Goal: Task Accomplishment & Management: Use online tool/utility

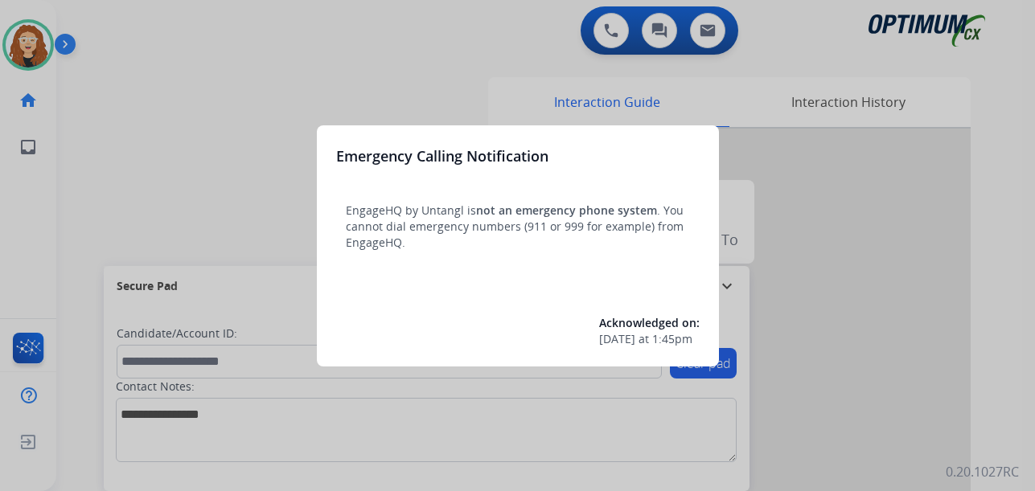
click at [182, 92] on div at bounding box center [517, 245] width 1035 height 491
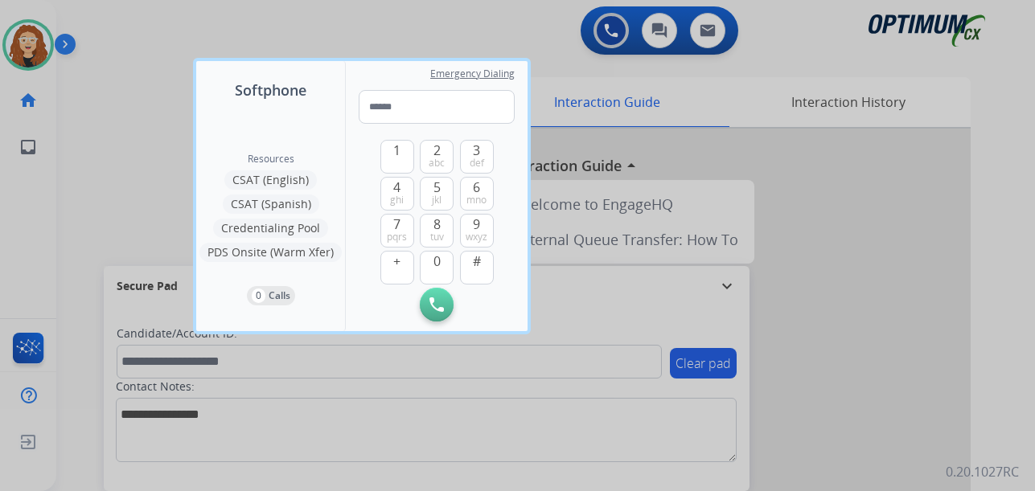
click at [143, 75] on div at bounding box center [517, 245] width 1035 height 491
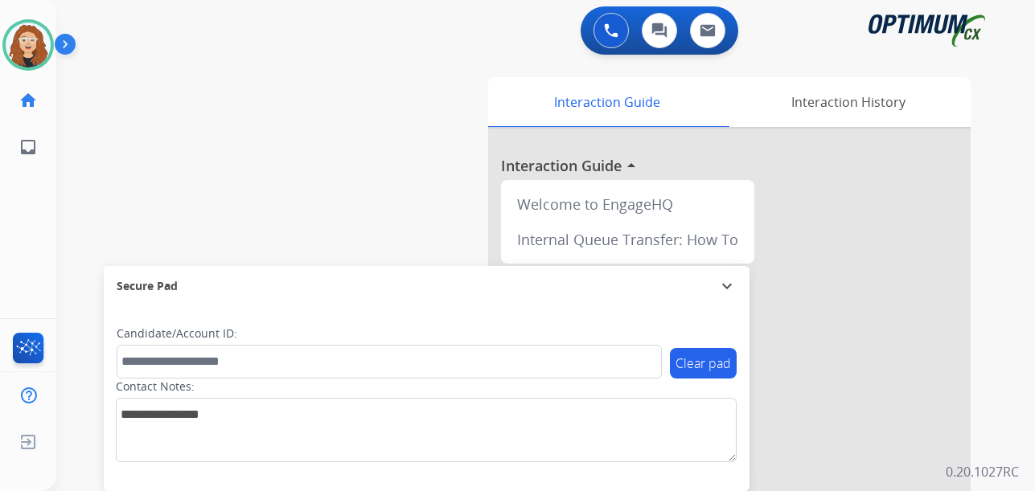
click at [76, 117] on div "swap_horiz Break voice bridge close_fullscreen Connect 3-Way Call merge_type Se…" at bounding box center [526, 393] width 940 height 671
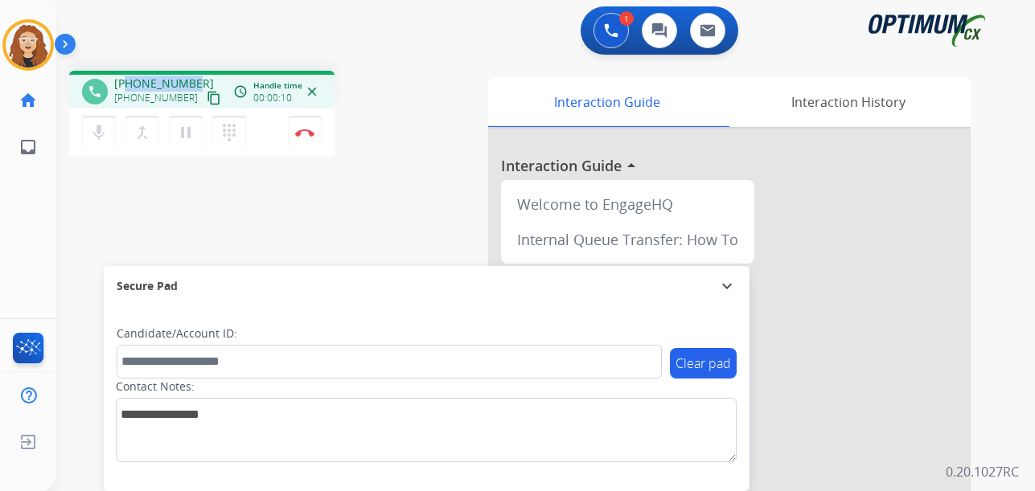
drag, startPoint x: 134, startPoint y: 82, endPoint x: 187, endPoint y: 79, distance: 53.2
click at [195, 79] on div "[PHONE_NUMBER] [PHONE_NUMBER] content_copy" at bounding box center [168, 92] width 109 height 32
copy span "7405915091"
click at [308, 134] on img at bounding box center [304, 133] width 19 height 8
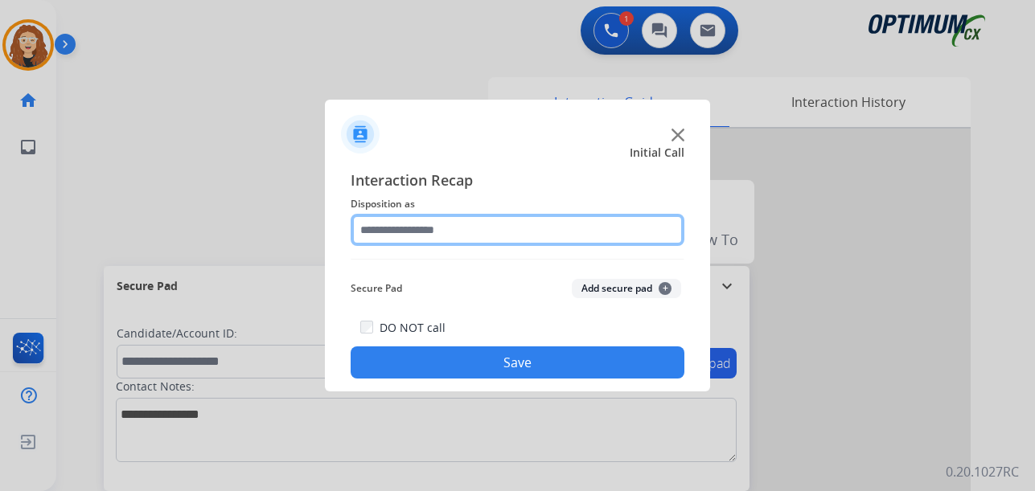
click at [420, 230] on input "text" at bounding box center [518, 230] width 334 height 32
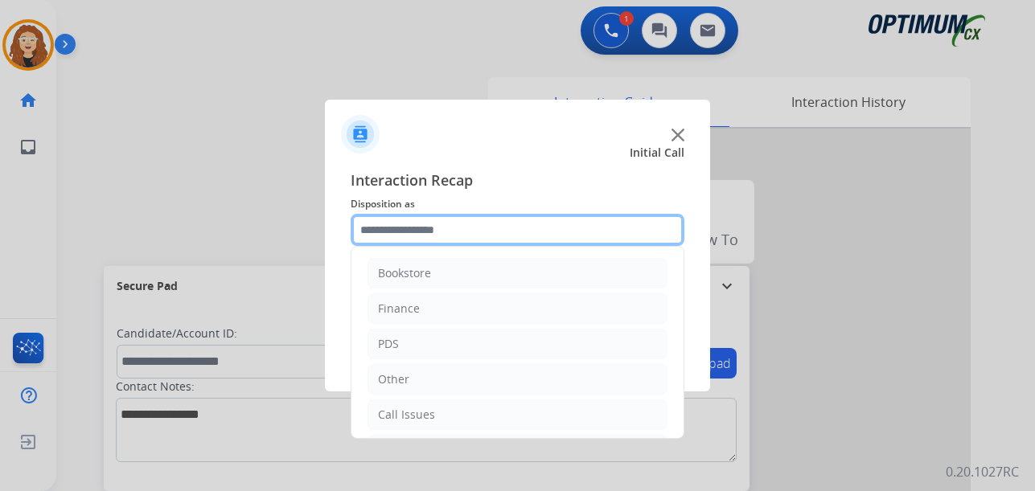
scroll to position [109, 0]
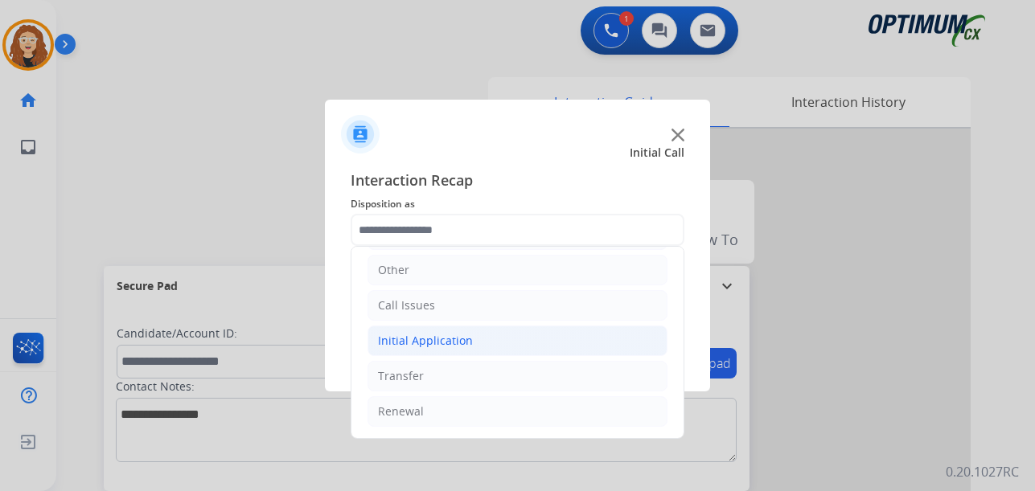
click at [517, 337] on li "Initial Application" at bounding box center [518, 341] width 300 height 31
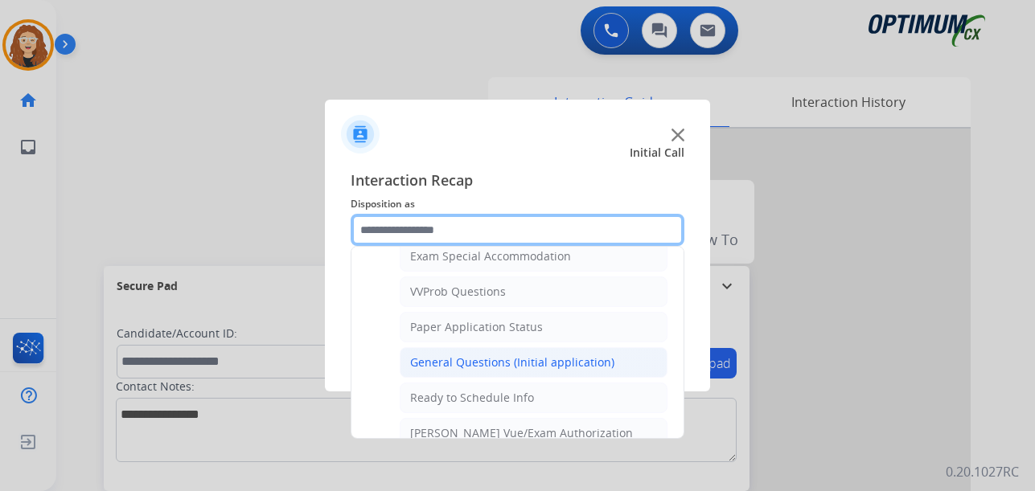
scroll to position [848, 0]
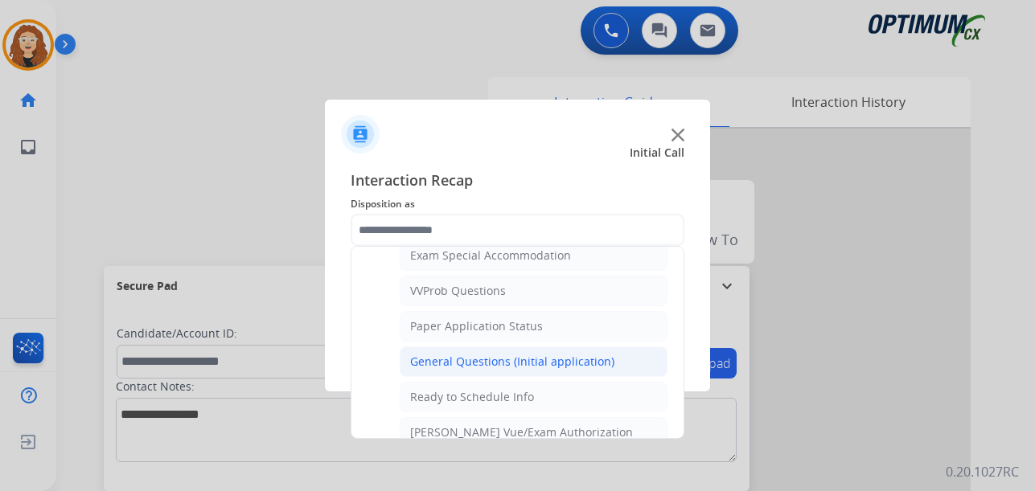
click at [601, 369] on div "General Questions (Initial application)" at bounding box center [512, 362] width 204 height 16
type input "**********"
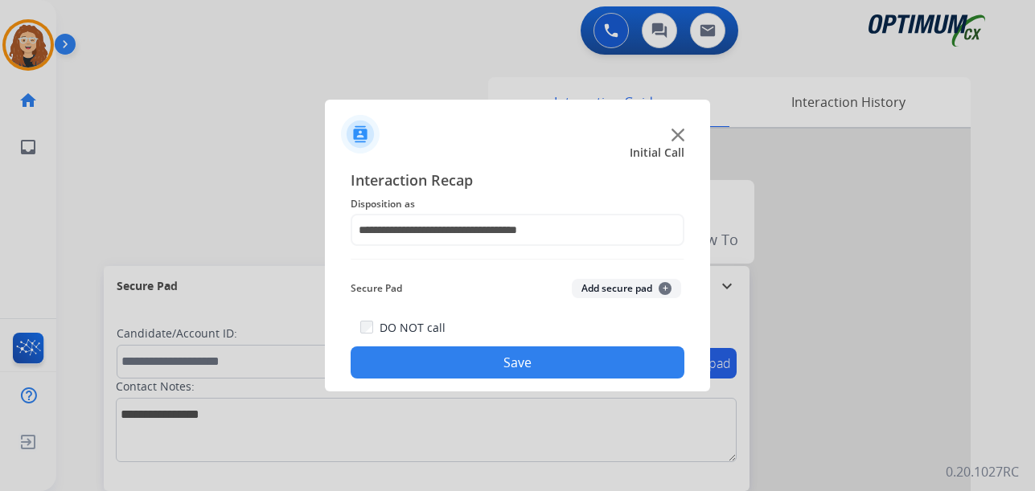
click at [576, 356] on button "Save" at bounding box center [518, 363] width 334 height 32
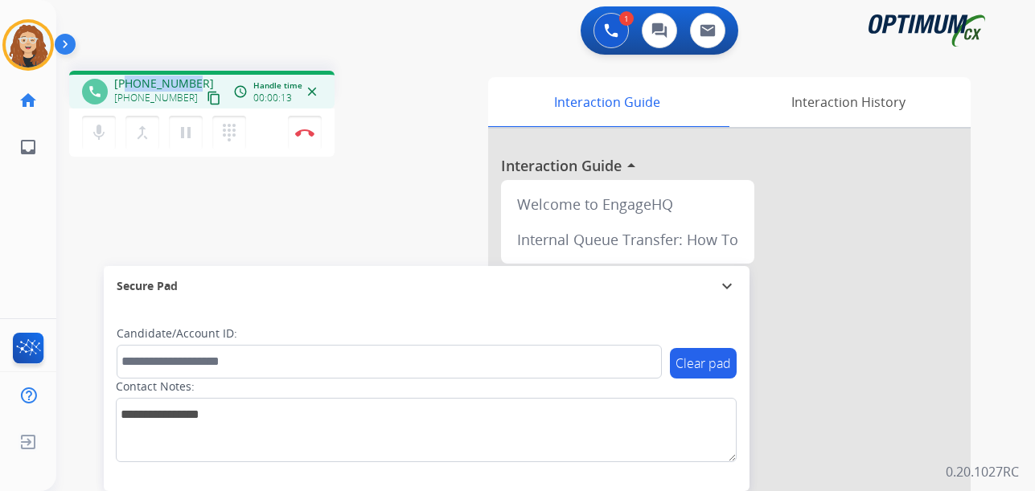
drag, startPoint x: 126, startPoint y: 82, endPoint x: 184, endPoint y: 80, distance: 57.9
click at [191, 80] on span "[PHONE_NUMBER]" at bounding box center [164, 84] width 100 height 16
copy span "7405915091"
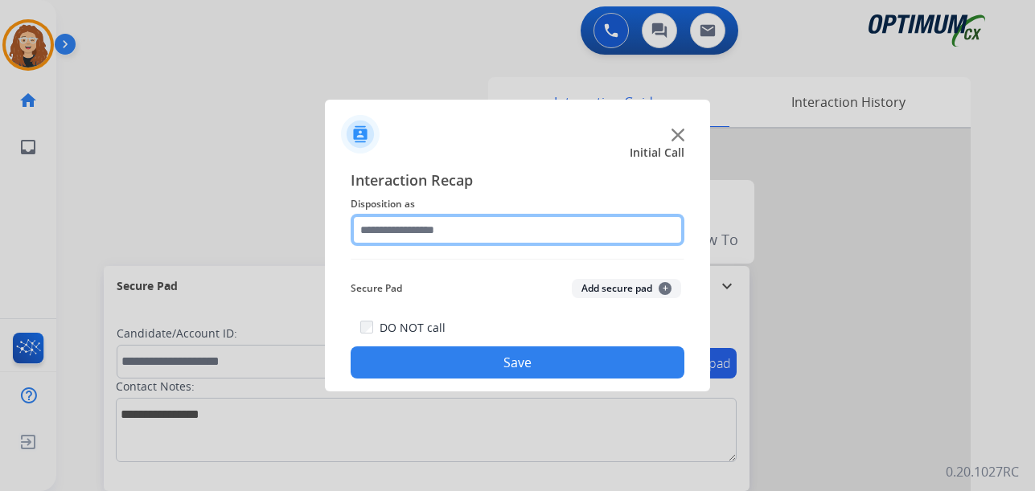
click at [423, 225] on input "text" at bounding box center [518, 230] width 334 height 32
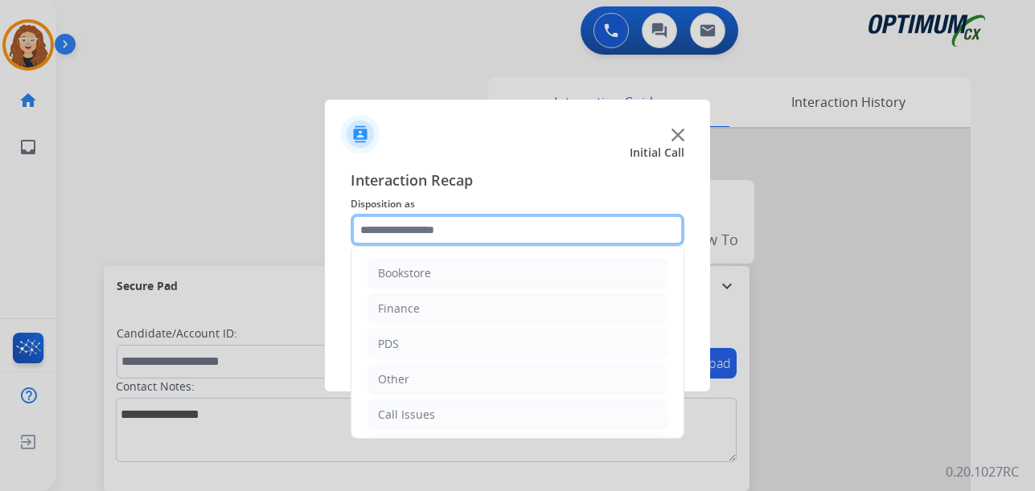
scroll to position [109, 0]
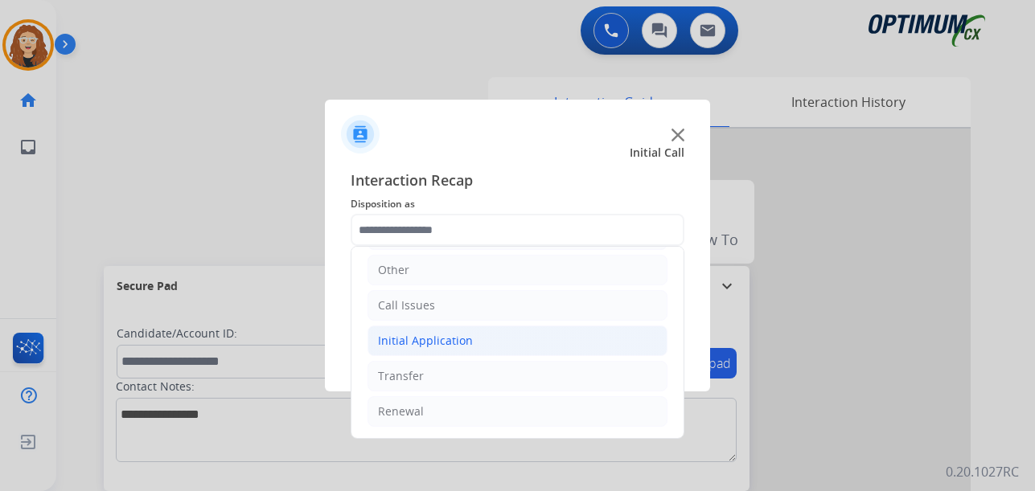
click at [487, 343] on li "Initial Application" at bounding box center [518, 341] width 300 height 31
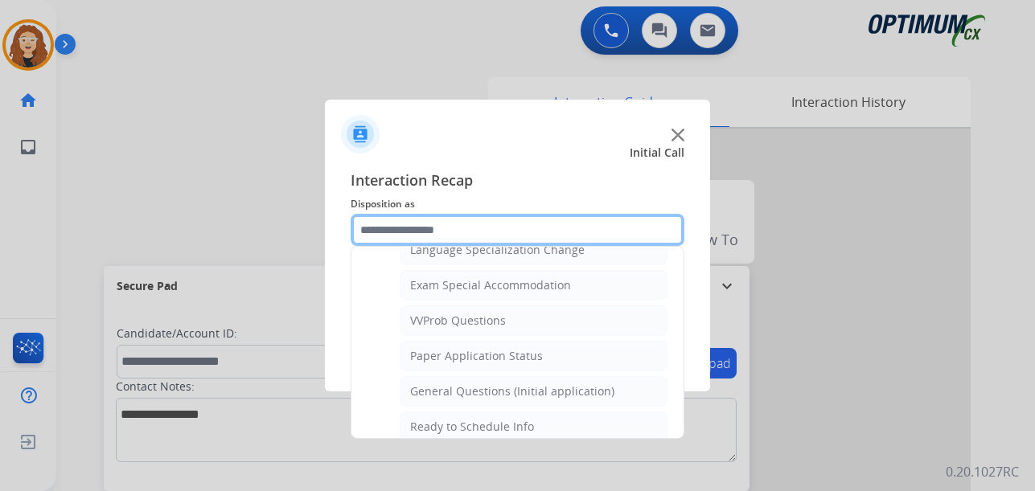
scroll to position [828, 0]
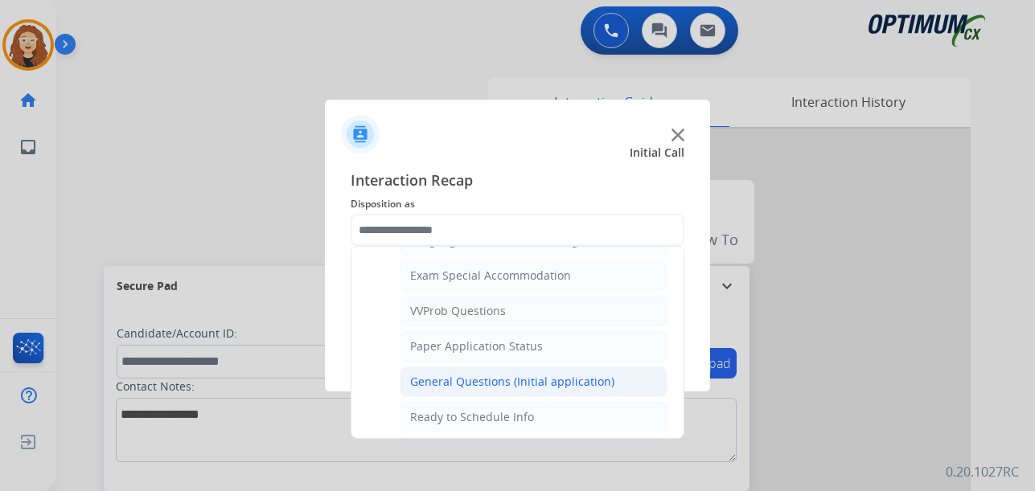
click at [557, 384] on div "General Questions (Initial application)" at bounding box center [512, 382] width 204 height 16
type input "**********"
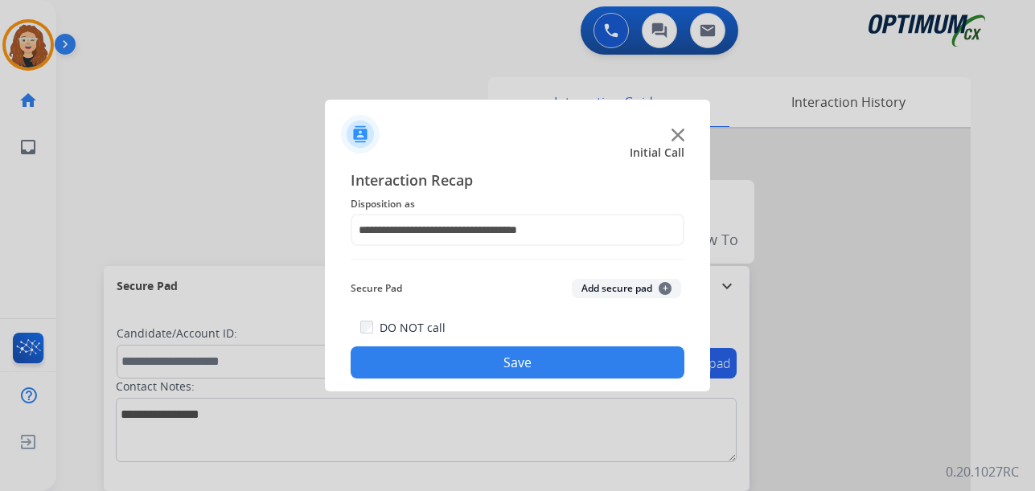
click at [549, 372] on button "Save" at bounding box center [518, 363] width 334 height 32
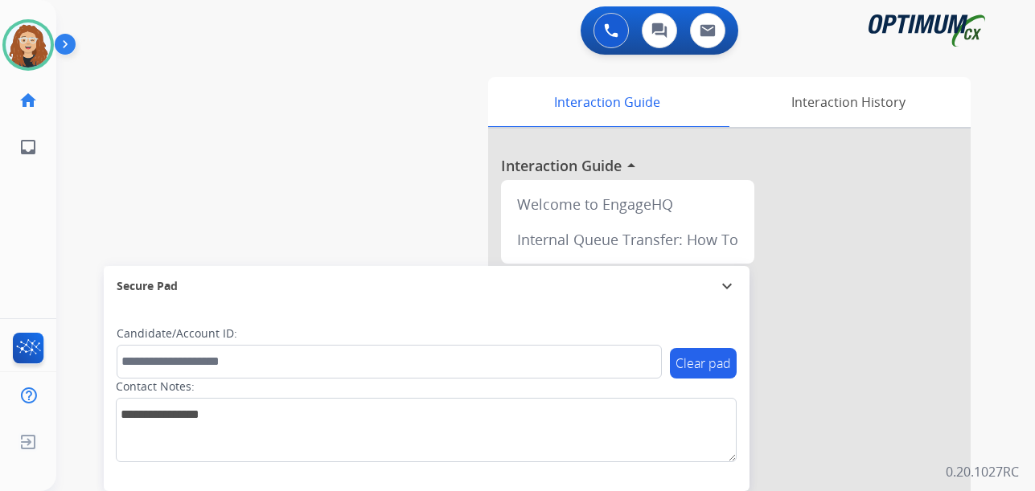
click at [69, 220] on div "swap_horiz Break voice bridge close_fullscreen Connect 3-Way Call merge_type Se…" at bounding box center [526, 393] width 940 height 671
click at [78, 191] on div "swap_horiz Break voice bridge close_fullscreen Connect 3-Way Call merge_type Se…" at bounding box center [526, 393] width 940 height 671
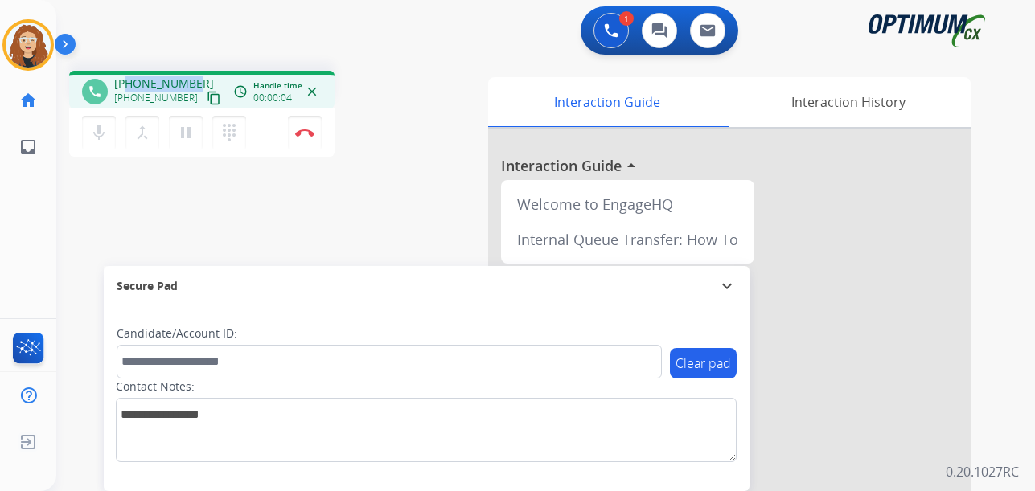
drag, startPoint x: 129, startPoint y: 83, endPoint x: 175, endPoint y: 82, distance: 46.7
click at [191, 83] on span "[PHONE_NUMBER]" at bounding box center [164, 84] width 100 height 16
copy span "2162991539"
click at [307, 132] on img at bounding box center [304, 133] width 19 height 8
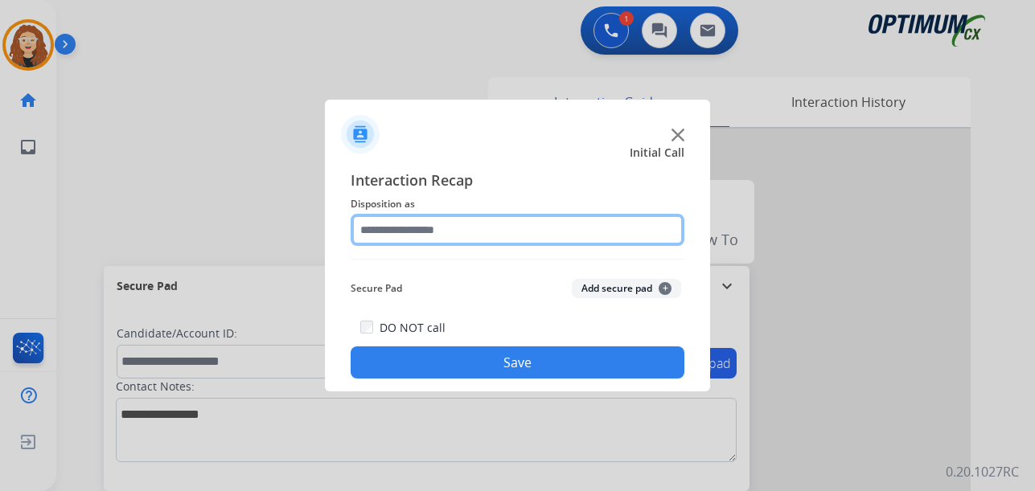
click at [416, 229] on input "text" at bounding box center [518, 230] width 334 height 32
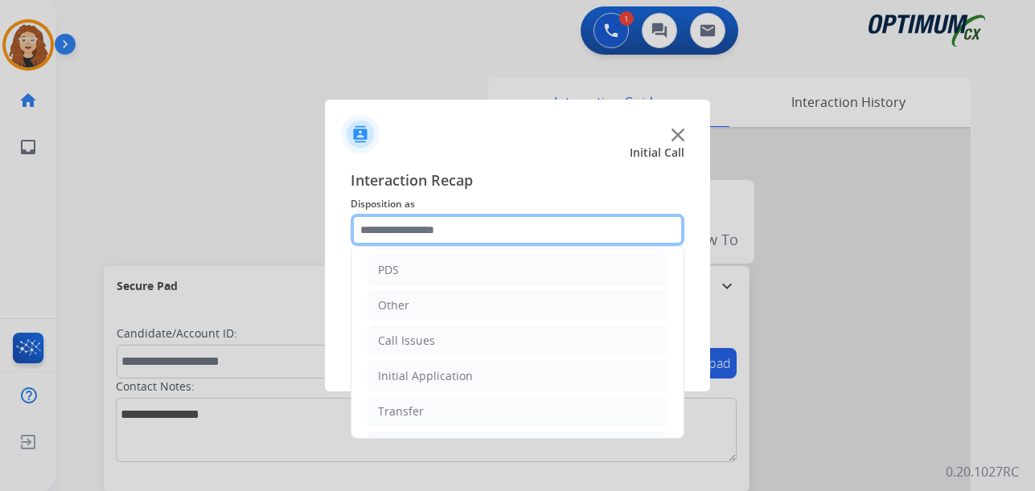
scroll to position [109, 0]
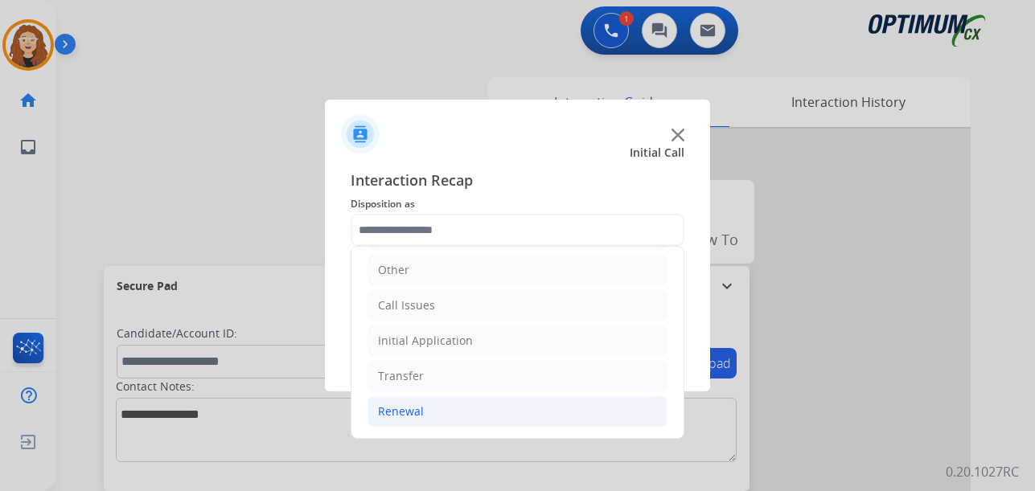
click at [450, 413] on li "Renewal" at bounding box center [518, 412] width 300 height 31
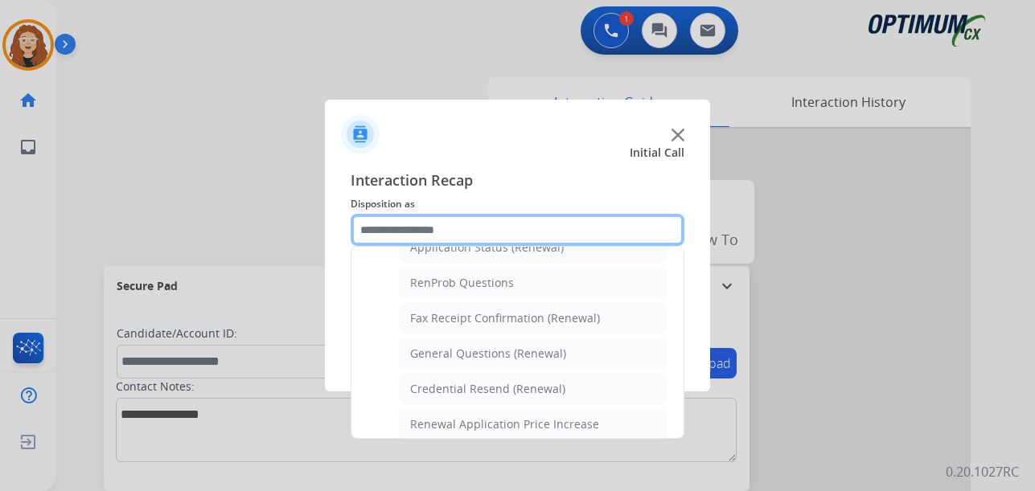
scroll to position [413, 0]
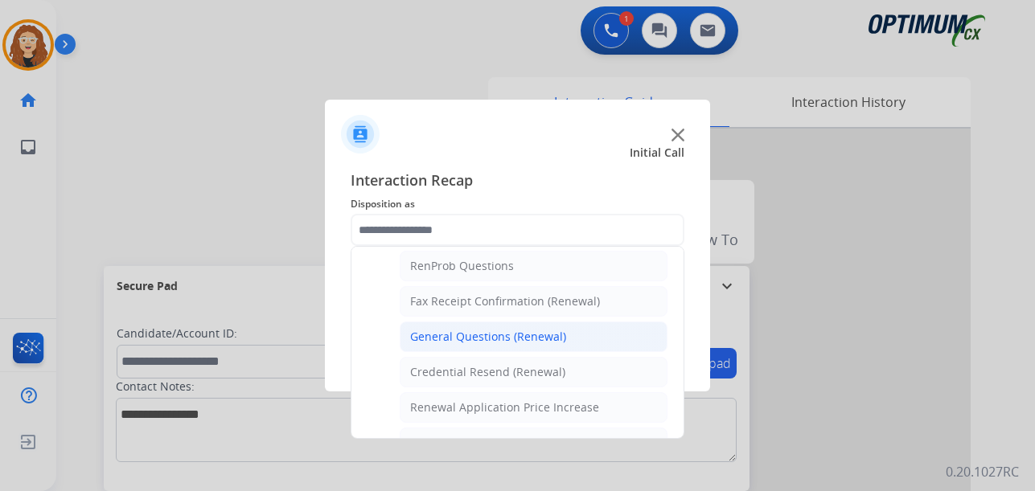
click at [516, 342] on div "General Questions (Renewal)" at bounding box center [488, 337] width 156 height 16
type input "**********"
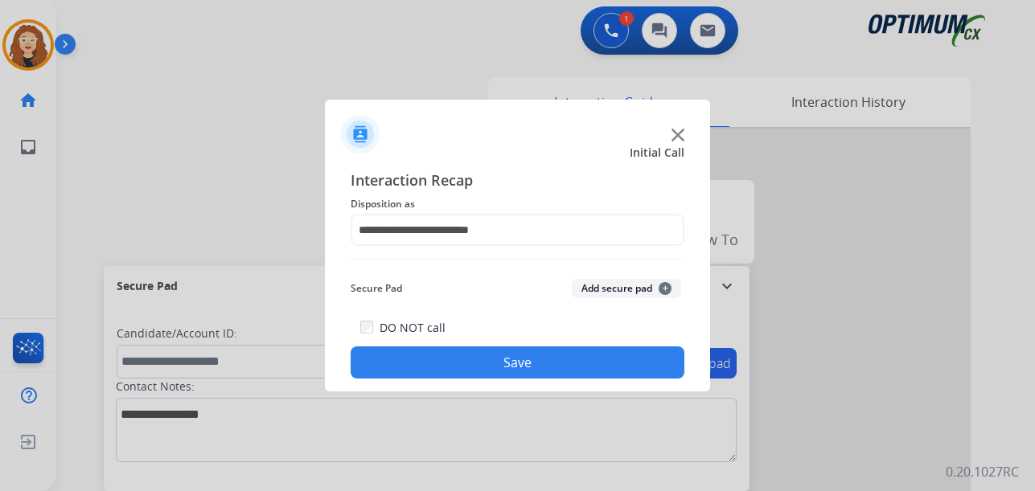
click at [511, 363] on button "Save" at bounding box center [518, 363] width 334 height 32
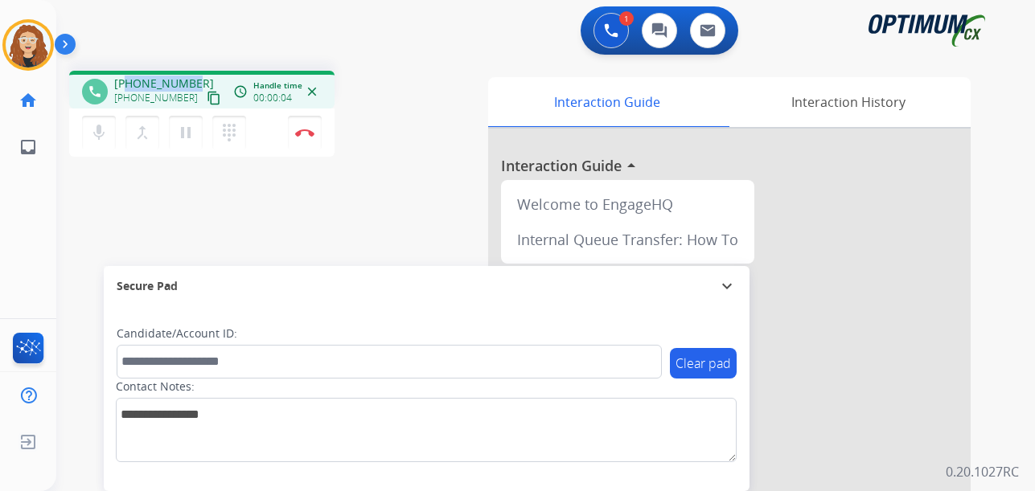
drag, startPoint x: 127, startPoint y: 80, endPoint x: 194, endPoint y: 81, distance: 66.8
click at [194, 81] on div "[PHONE_NUMBER] [PHONE_NUMBER] content_copy" at bounding box center [168, 92] width 109 height 32
copy span "7879438595"
click at [307, 138] on button "Disconnect" at bounding box center [305, 133] width 34 height 34
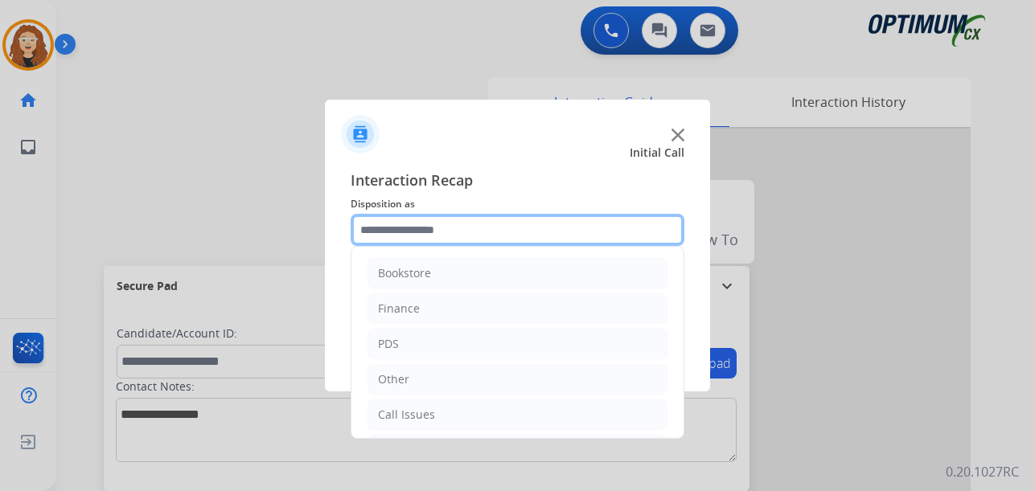
click at [444, 224] on input "text" at bounding box center [518, 230] width 334 height 32
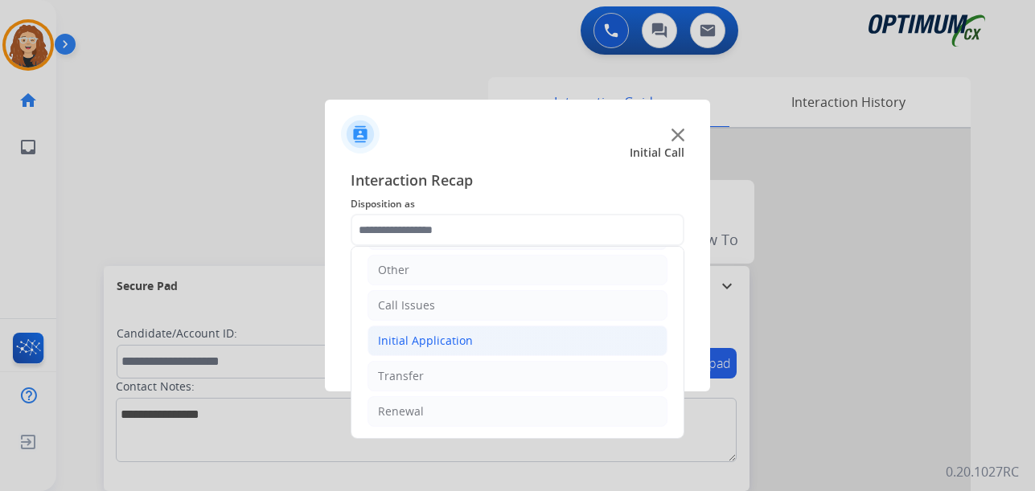
click at [478, 338] on li "Initial Application" at bounding box center [518, 341] width 300 height 31
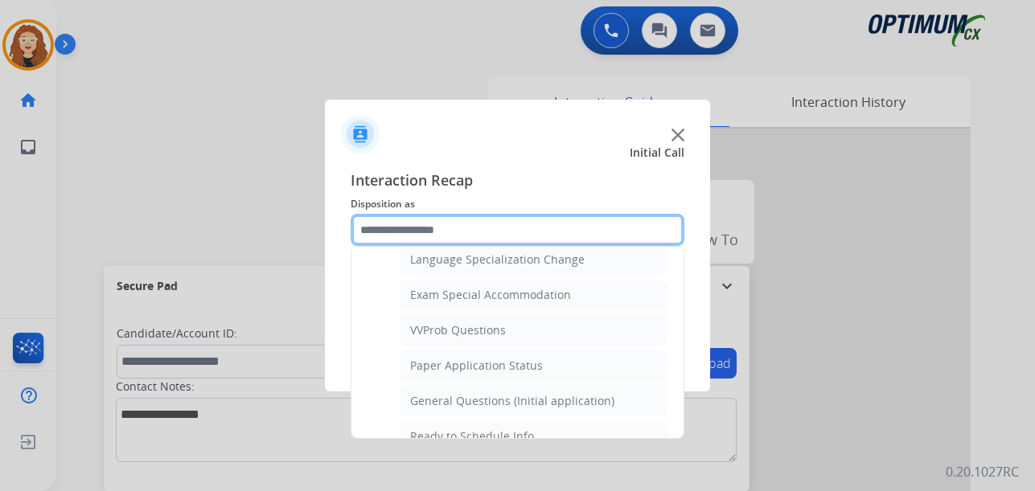
scroll to position [823, 0]
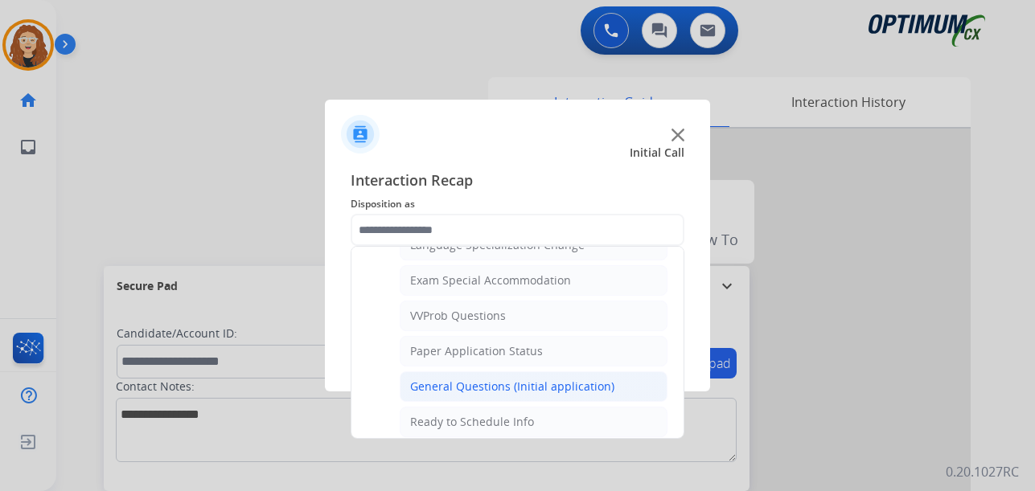
click at [552, 387] on div "General Questions (Initial application)" at bounding box center [512, 387] width 204 height 16
type input "**********"
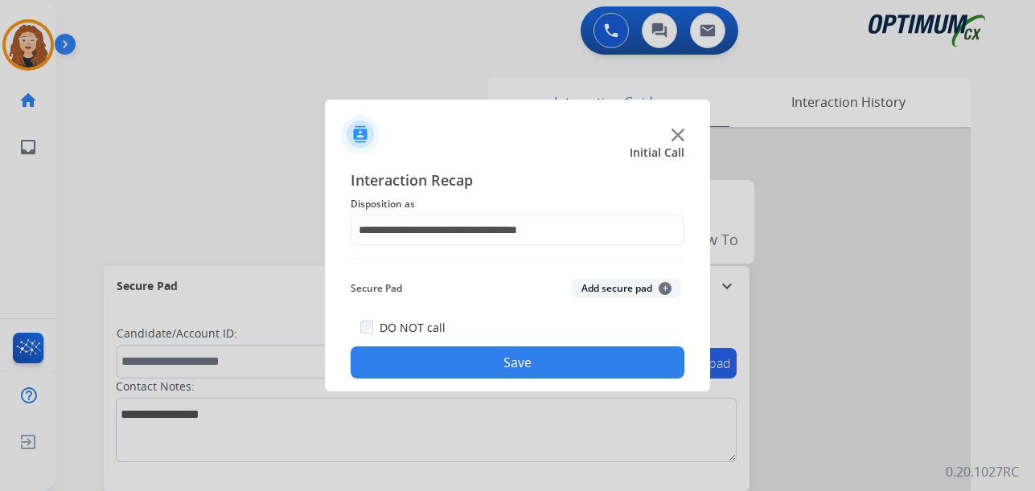
click at [531, 372] on button "Save" at bounding box center [518, 363] width 334 height 32
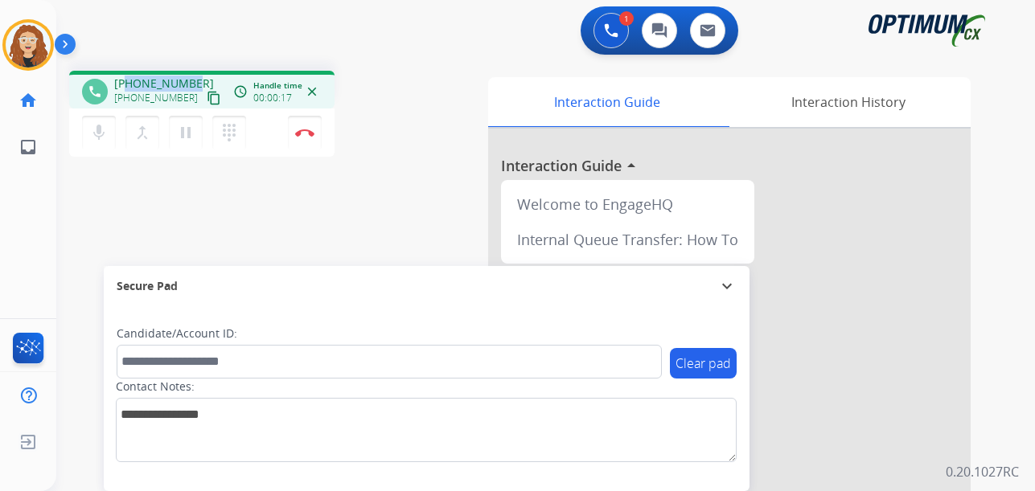
drag, startPoint x: 132, startPoint y: 82, endPoint x: 182, endPoint y: 78, distance: 50.0
click at [192, 78] on div "[PHONE_NUMBER] [PHONE_NUMBER] content_copy" at bounding box center [168, 92] width 109 height 32
copy span "9142403213"
click at [303, 133] on img at bounding box center [304, 133] width 19 height 8
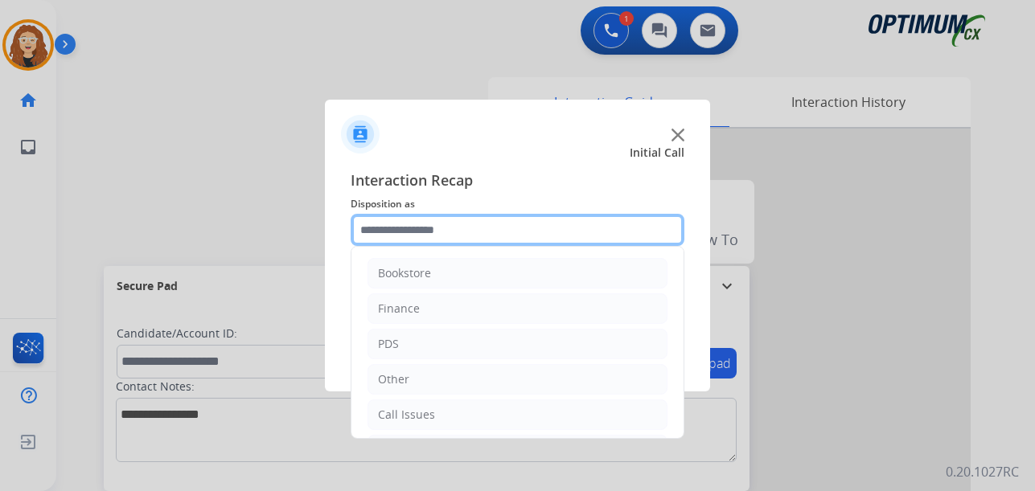
click at [434, 234] on input "text" at bounding box center [518, 230] width 334 height 32
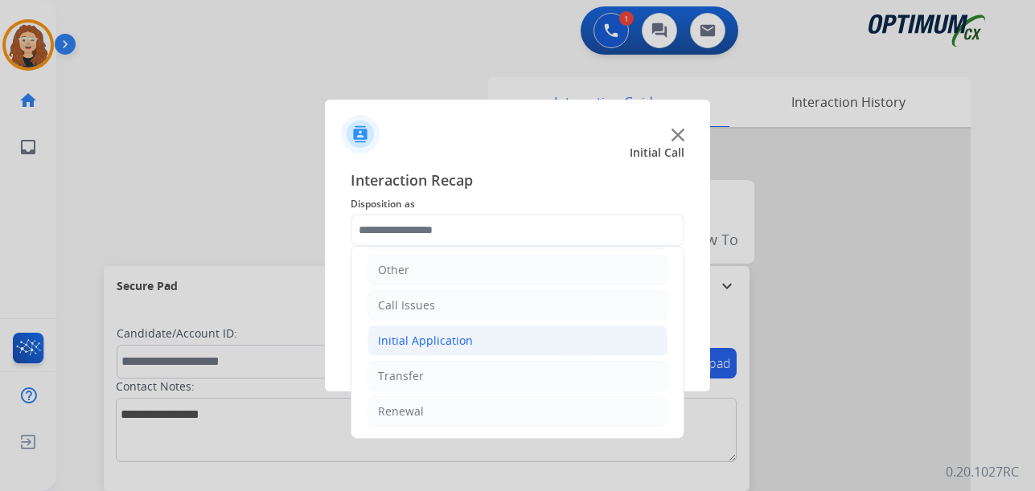
click at [452, 327] on li "Initial Application" at bounding box center [518, 341] width 300 height 31
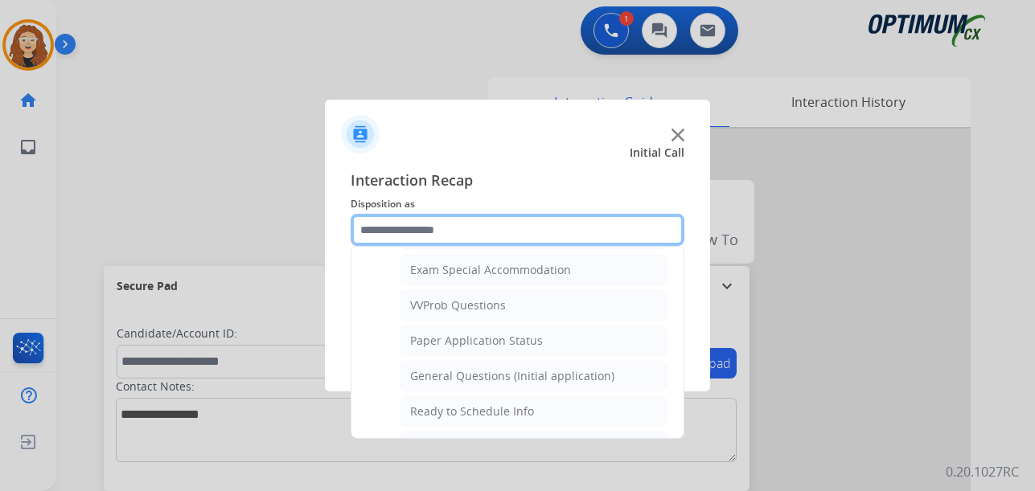
scroll to position [837, 0]
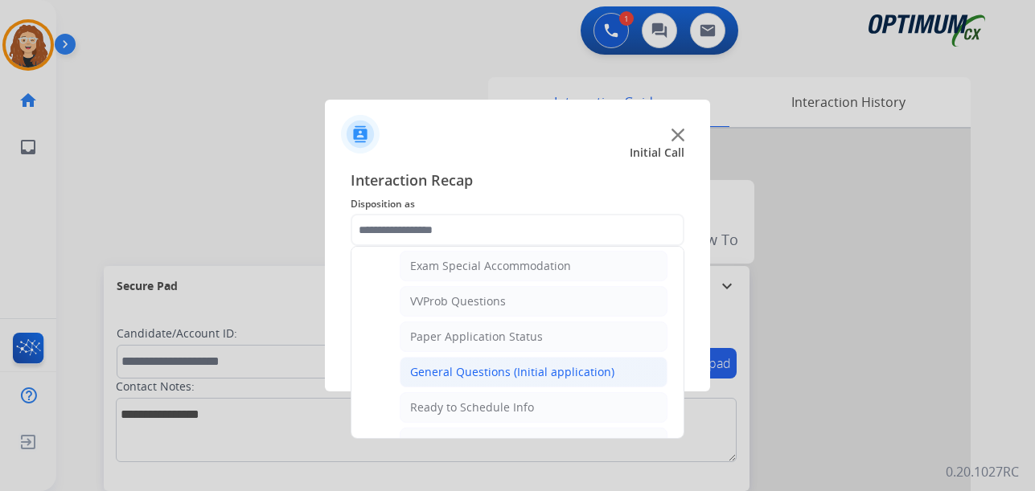
click at [568, 369] on div "General Questions (Initial application)" at bounding box center [512, 372] width 204 height 16
type input "**********"
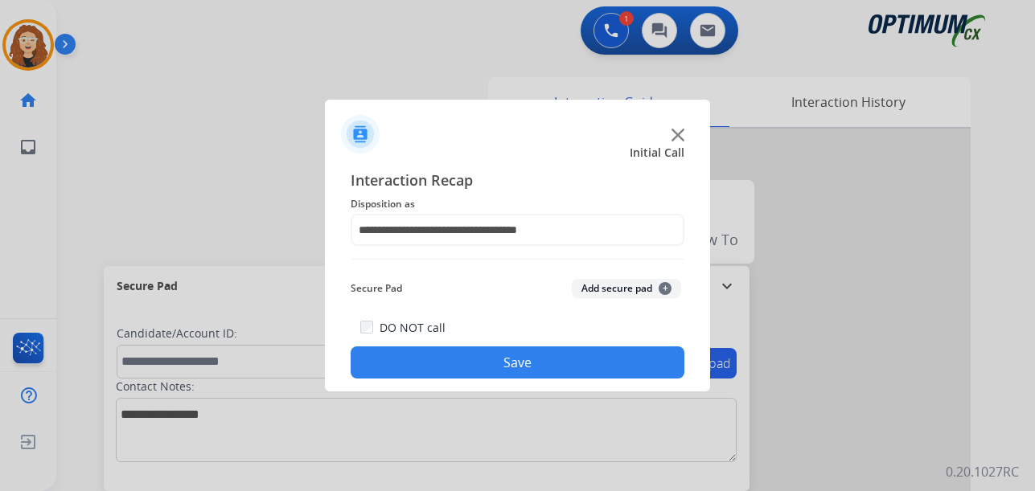
click at [546, 357] on button "Save" at bounding box center [518, 363] width 334 height 32
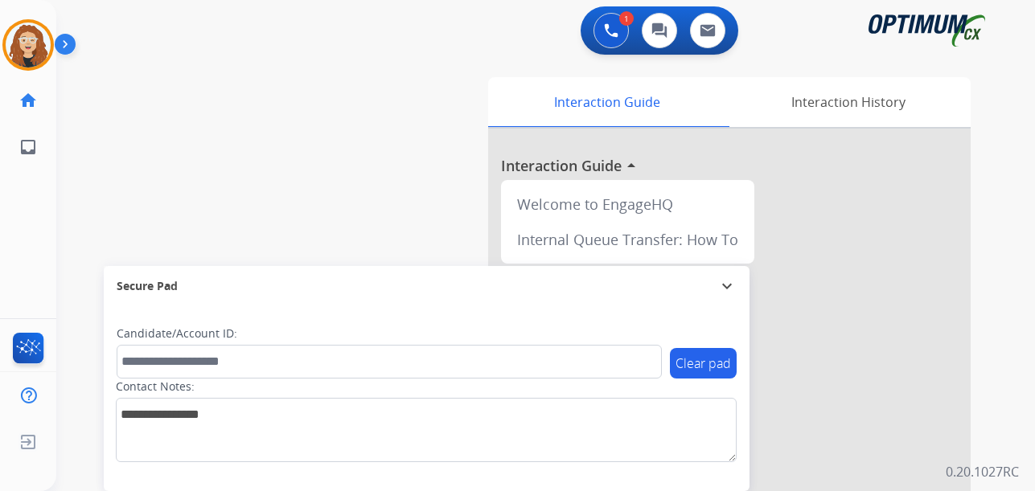
click at [187, 171] on div "swap_horiz Break voice bridge close_fullscreen Connect 3-Way Call merge_type Se…" at bounding box center [526, 393] width 940 height 671
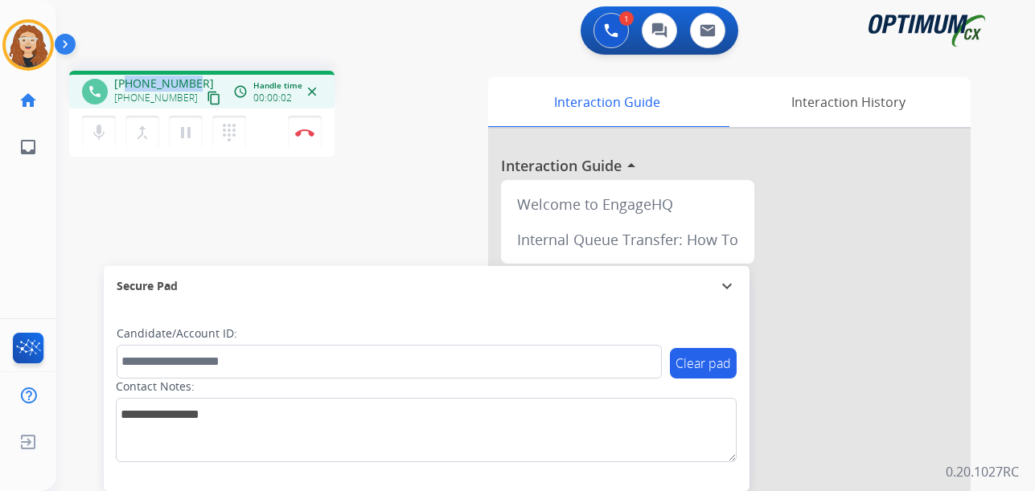
drag, startPoint x: 127, startPoint y: 84, endPoint x: 187, endPoint y: 80, distance: 59.7
click at [194, 80] on div "[PHONE_NUMBER] [PHONE_NUMBER] content_copy" at bounding box center [168, 92] width 109 height 32
drag, startPoint x: 197, startPoint y: 212, endPoint x: 201, endPoint y: 176, distance: 35.6
click at [202, 204] on div "phone [PHONE_NUMBER] [PHONE_NUMBER] content_copy access_time Call metrics Queue…" at bounding box center [526, 393] width 940 height 671
drag, startPoint x: 128, startPoint y: 84, endPoint x: 195, endPoint y: 78, distance: 67.8
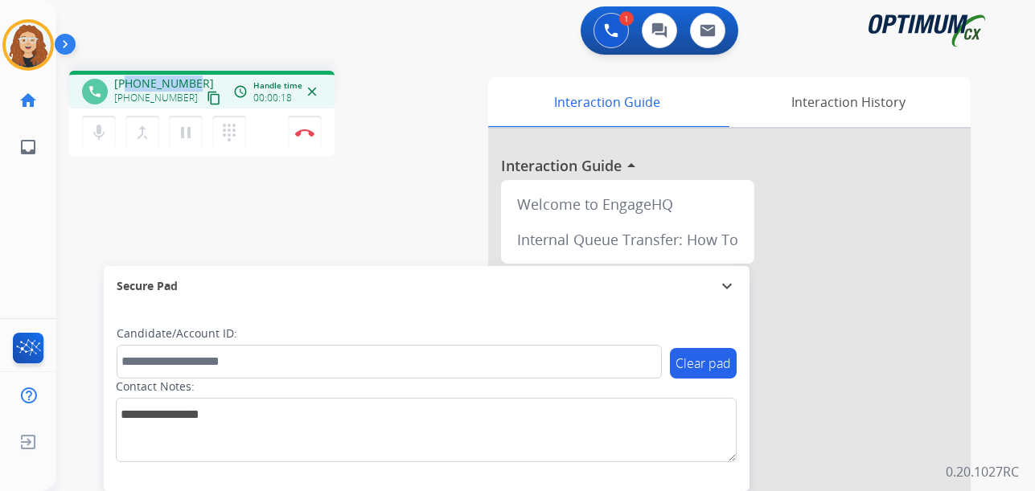
click at [195, 79] on div "[PHONE_NUMBER] [PHONE_NUMBER] content_copy" at bounding box center [168, 92] width 109 height 32
copy span "3142967052"
click at [308, 134] on img at bounding box center [304, 133] width 19 height 8
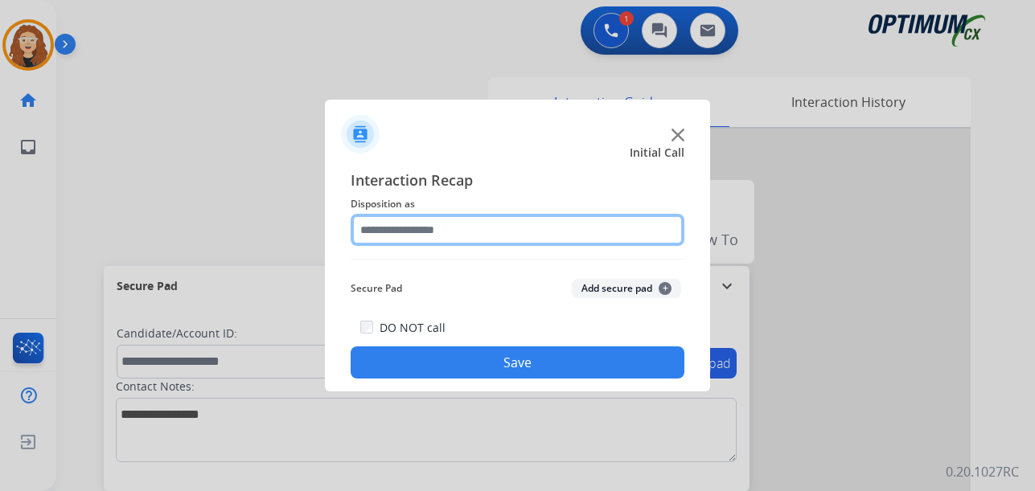
click at [397, 228] on input "text" at bounding box center [518, 230] width 334 height 32
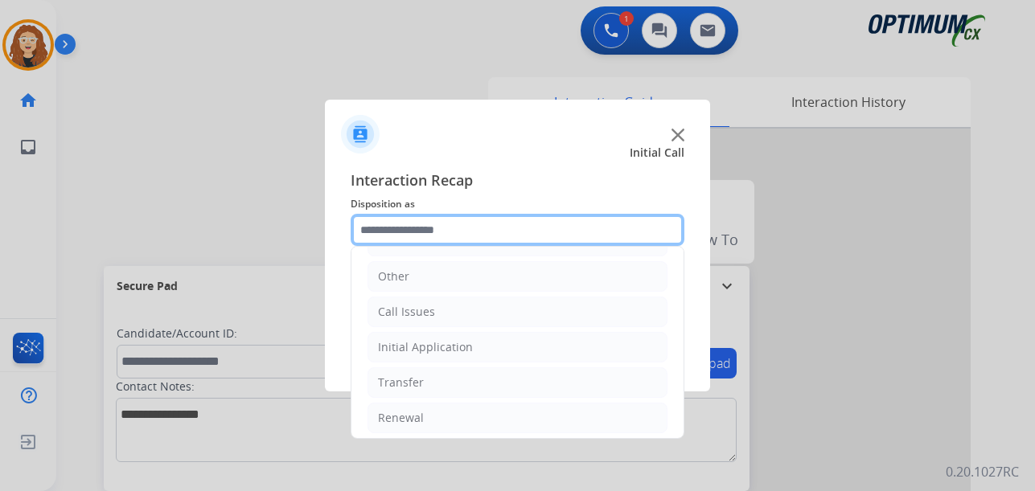
scroll to position [109, 0]
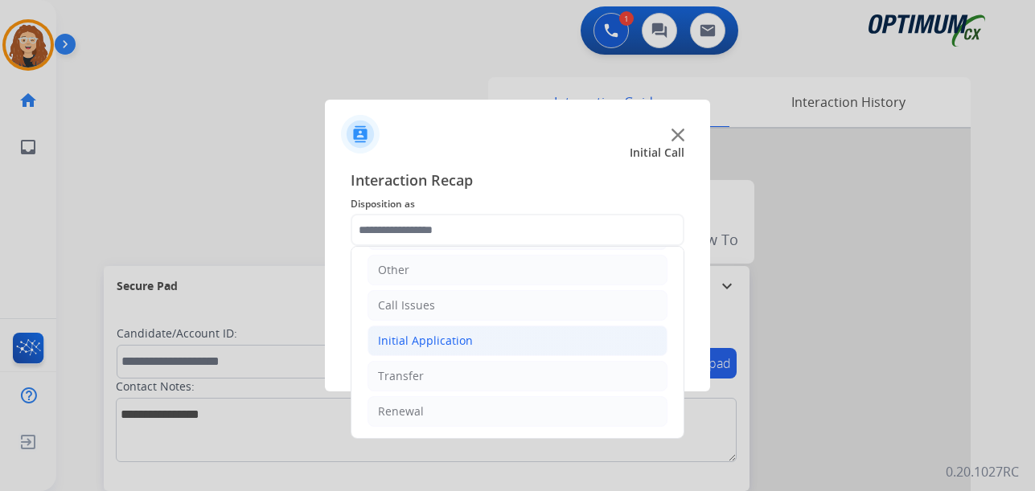
click at [511, 332] on li "Initial Application" at bounding box center [518, 341] width 300 height 31
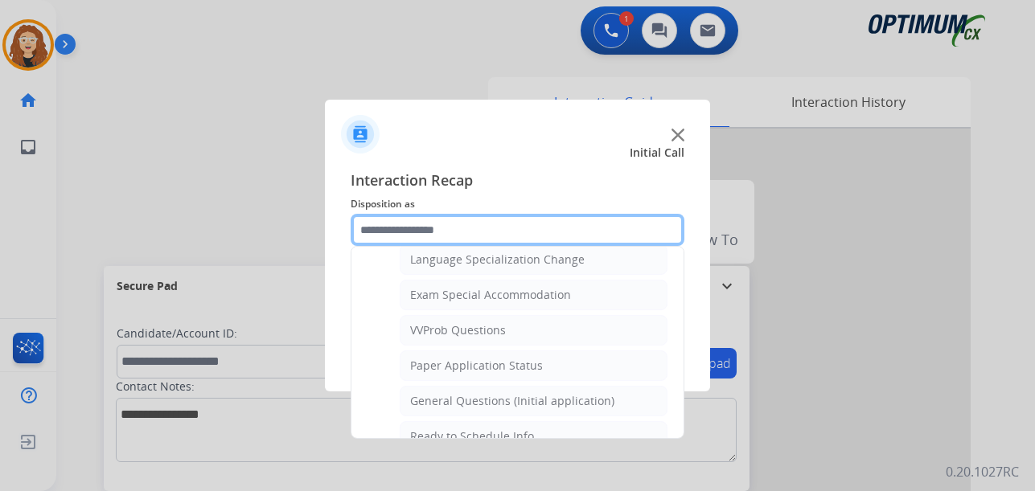
scroll to position [823, 0]
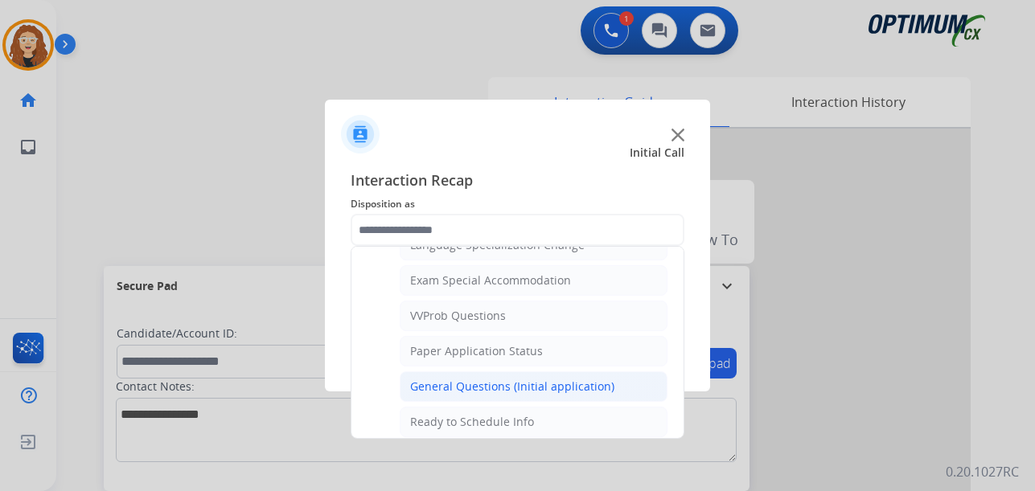
click at [602, 384] on div "General Questions (Initial application)" at bounding box center [512, 387] width 204 height 16
type input "**********"
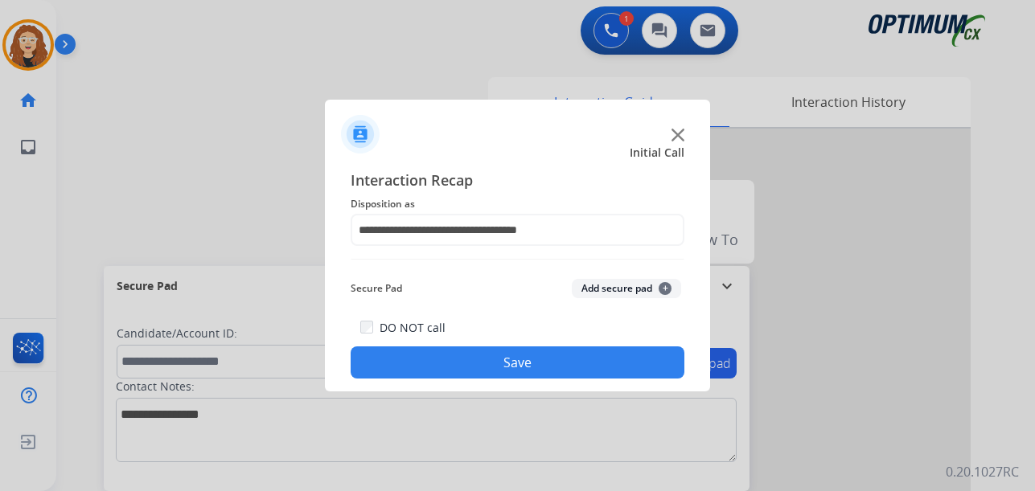
click at [584, 365] on button "Save" at bounding box center [518, 363] width 334 height 32
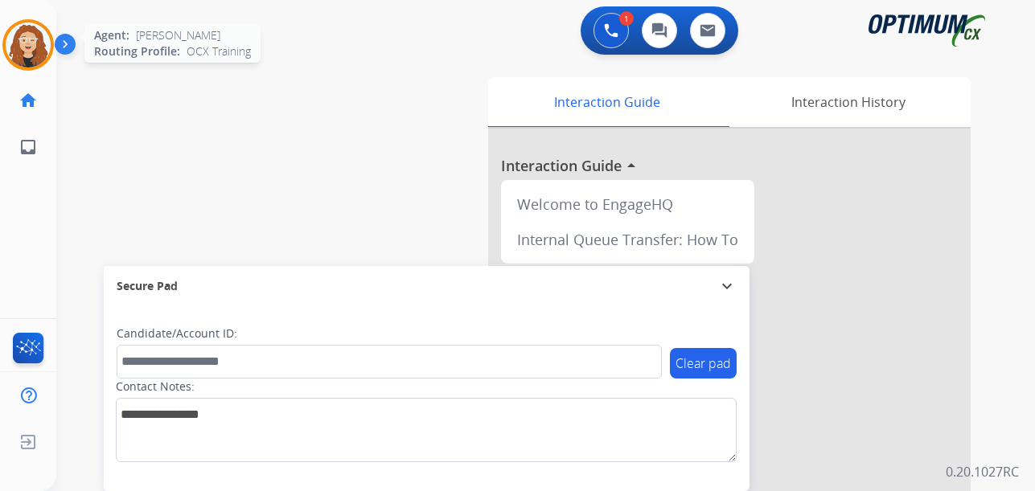
click at [28, 39] on img at bounding box center [28, 45] width 45 height 45
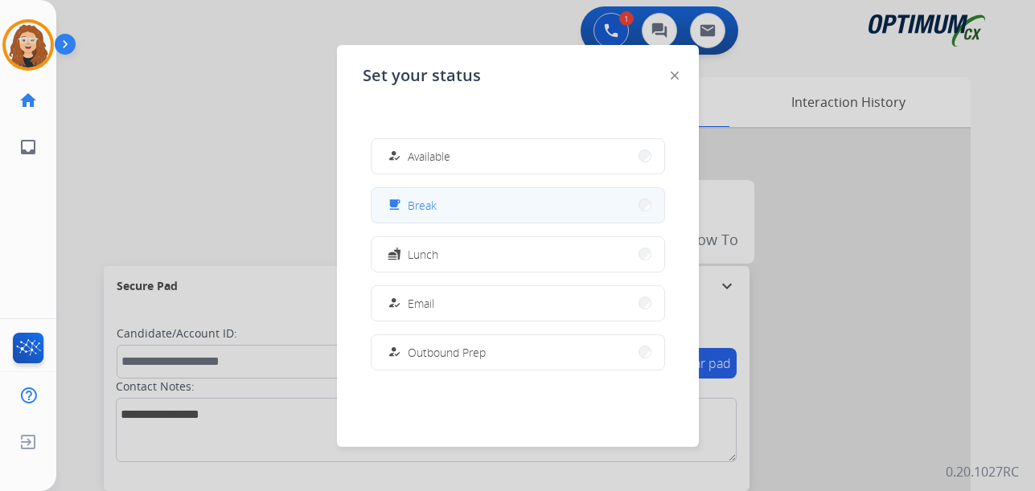
click at [490, 199] on button "free_breakfast Break" at bounding box center [518, 205] width 293 height 35
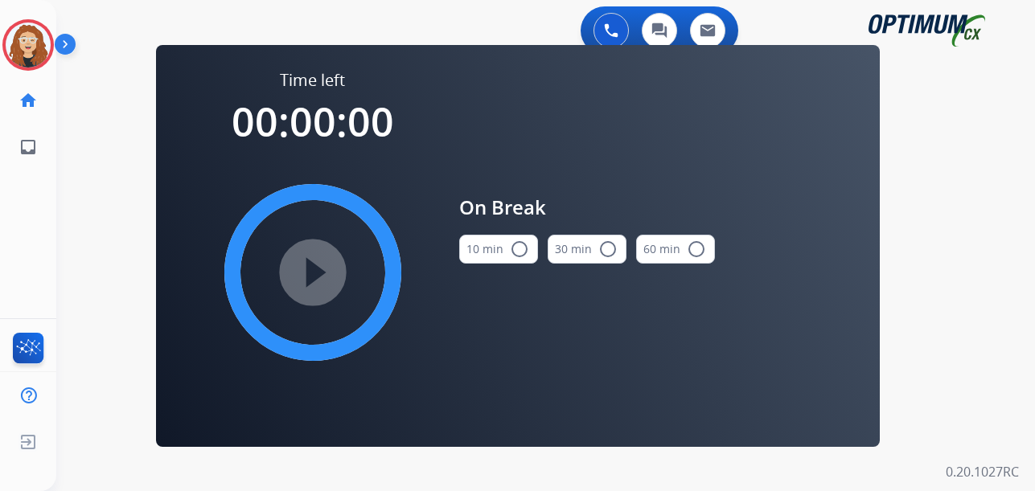
click at [525, 245] on mat-icon "radio_button_unchecked" at bounding box center [519, 249] width 19 height 19
click at [314, 282] on mat-icon "play_circle_filled" at bounding box center [312, 272] width 19 height 19
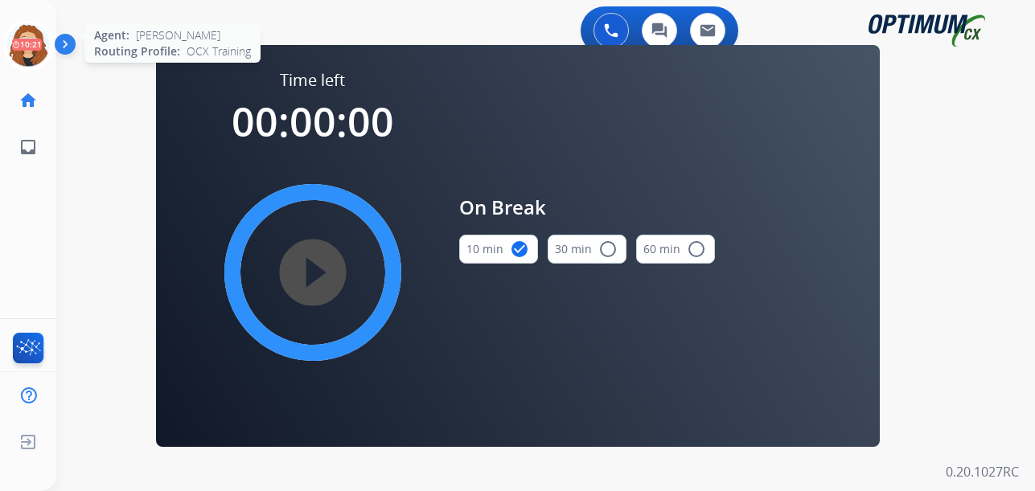
click at [24, 42] on icon at bounding box center [28, 45] width 52 height 52
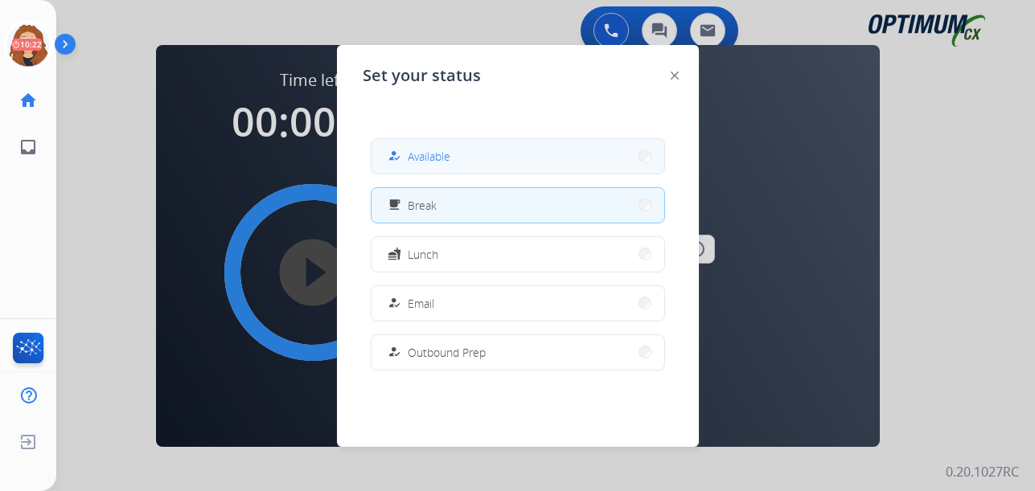
click at [425, 160] on span "Available" at bounding box center [429, 156] width 43 height 17
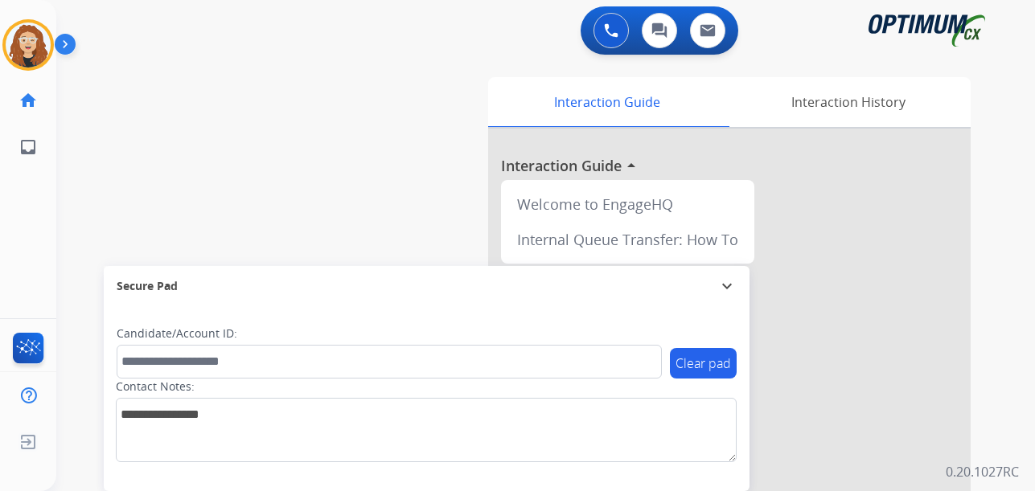
click at [72, 232] on div "swap_horiz Break voice bridge close_fullscreen Connect 3-Way Call merge_type Se…" at bounding box center [526, 393] width 940 height 671
click at [83, 216] on div "swap_horiz Break voice bridge close_fullscreen Connect 3-Way Call merge_type Se…" at bounding box center [526, 393] width 940 height 671
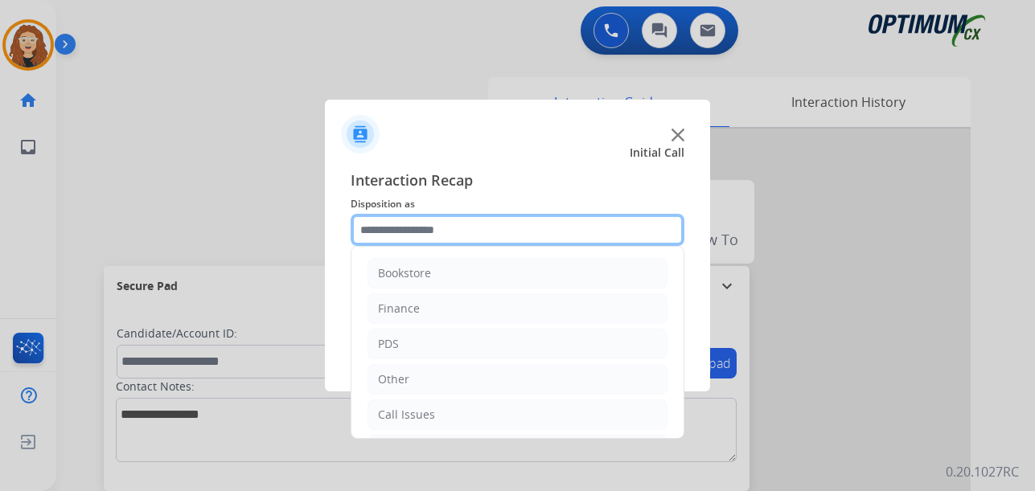
click at [408, 229] on input "text" at bounding box center [518, 230] width 334 height 32
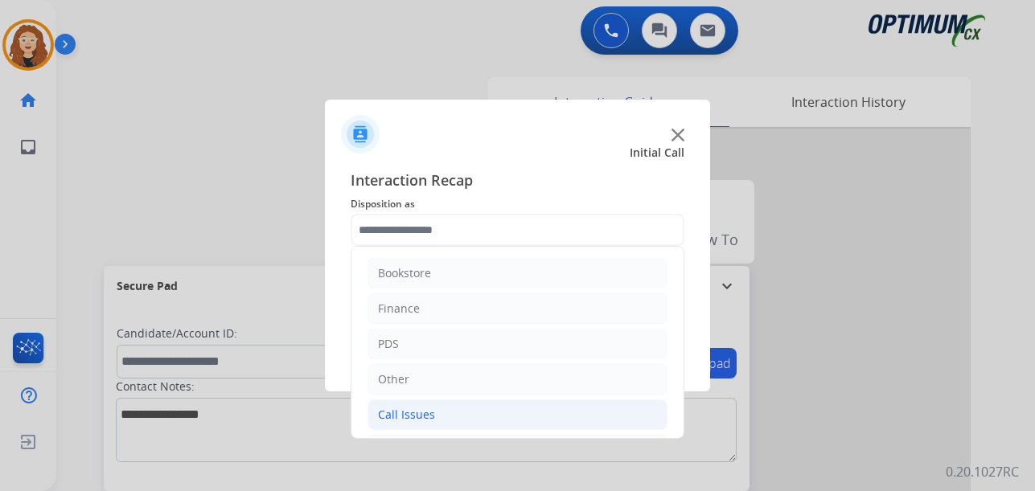
click at [448, 421] on li "Call Issues" at bounding box center [518, 415] width 300 height 31
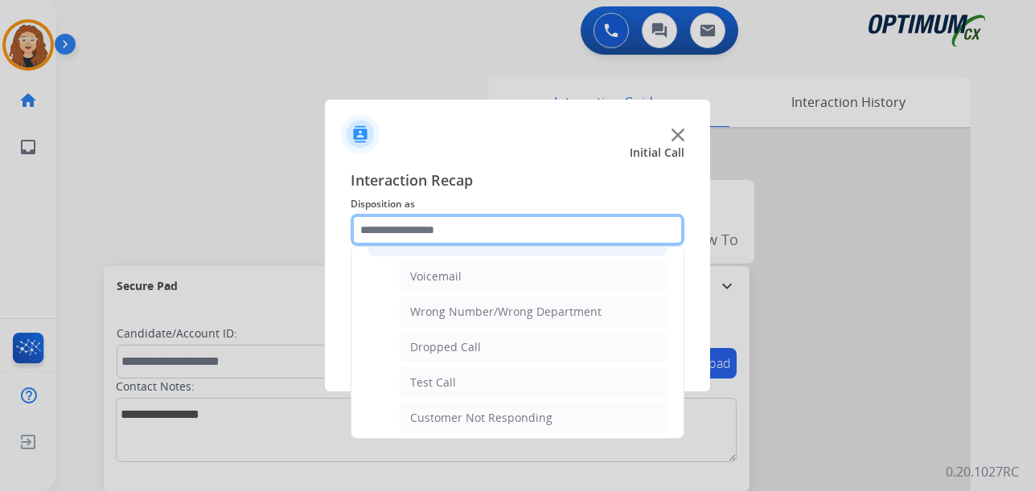
scroll to position [179, 0]
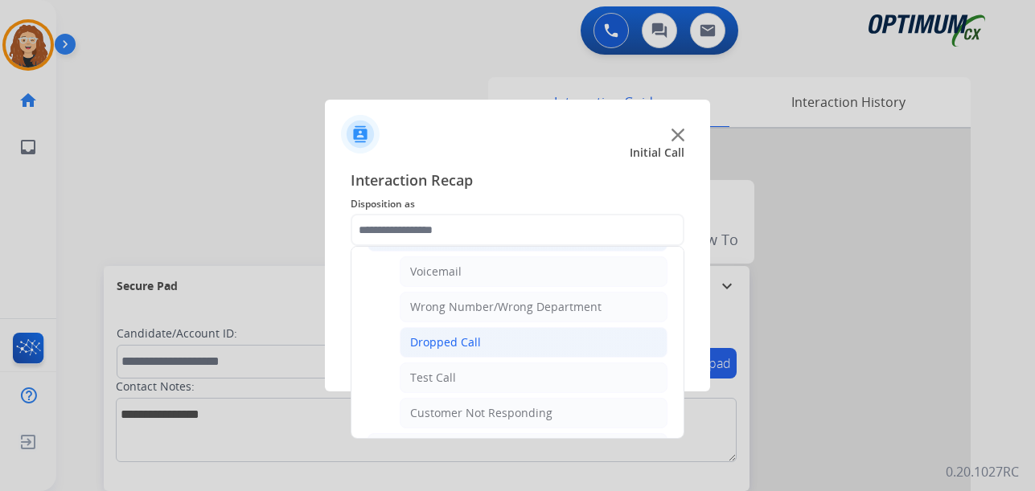
click at [477, 347] on div "Dropped Call" at bounding box center [445, 343] width 71 height 16
type input "**********"
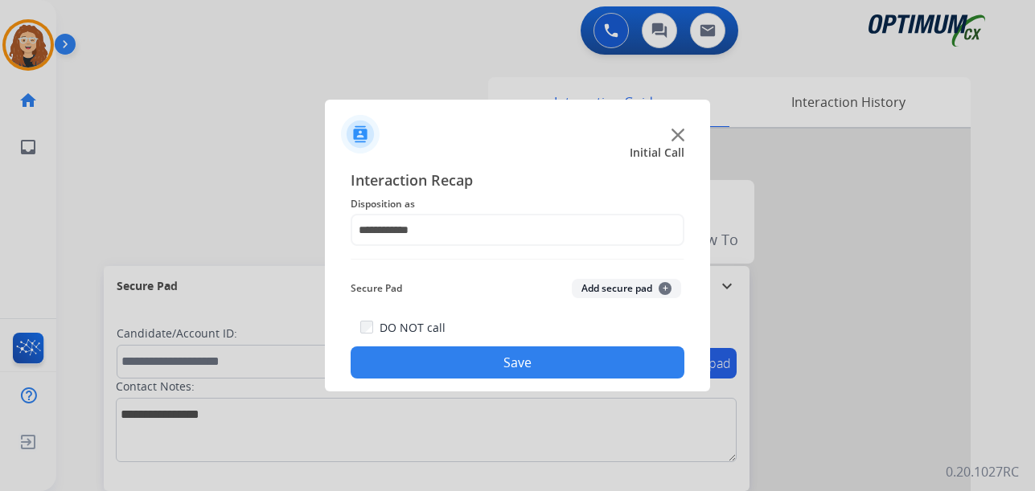
click at [466, 366] on button "Save" at bounding box center [518, 363] width 334 height 32
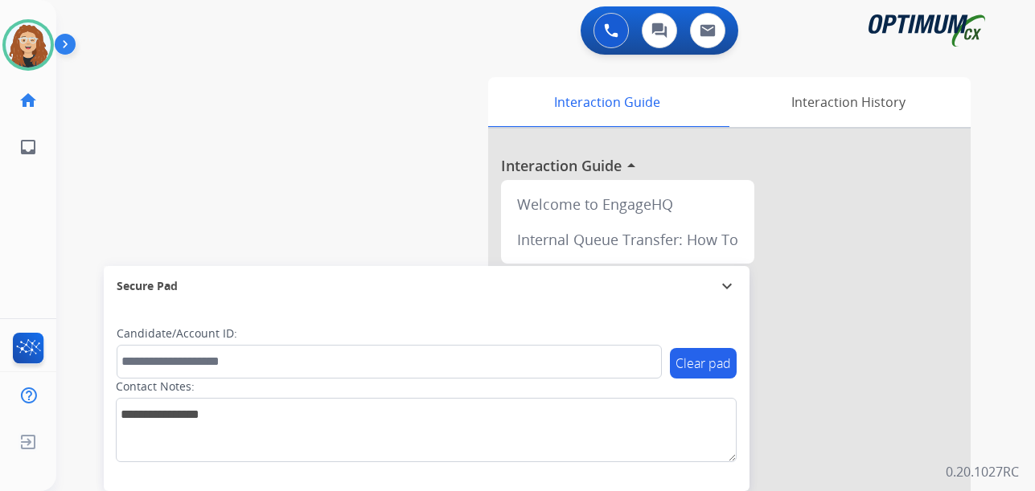
click at [81, 295] on div "swap_horiz Break voice bridge close_fullscreen Connect 3-Way Call merge_type Se…" at bounding box center [526, 393] width 940 height 671
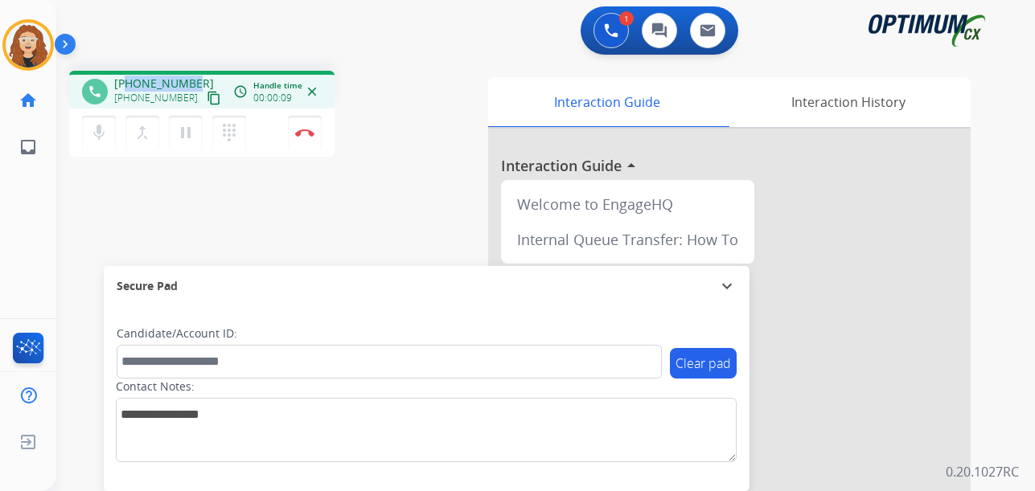
drag, startPoint x: 127, startPoint y: 82, endPoint x: 198, endPoint y: 81, distance: 70.8
click at [198, 81] on div "[PHONE_NUMBER] [PHONE_NUMBER] content_copy" at bounding box center [168, 92] width 109 height 32
copy span "3477441387"
click at [310, 134] on img at bounding box center [304, 133] width 19 height 8
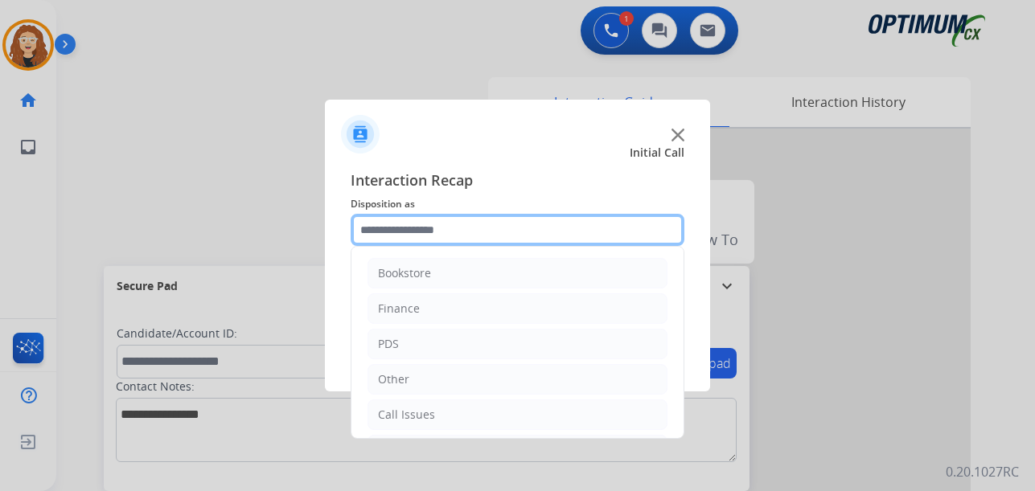
click at [453, 232] on input "text" at bounding box center [518, 230] width 334 height 32
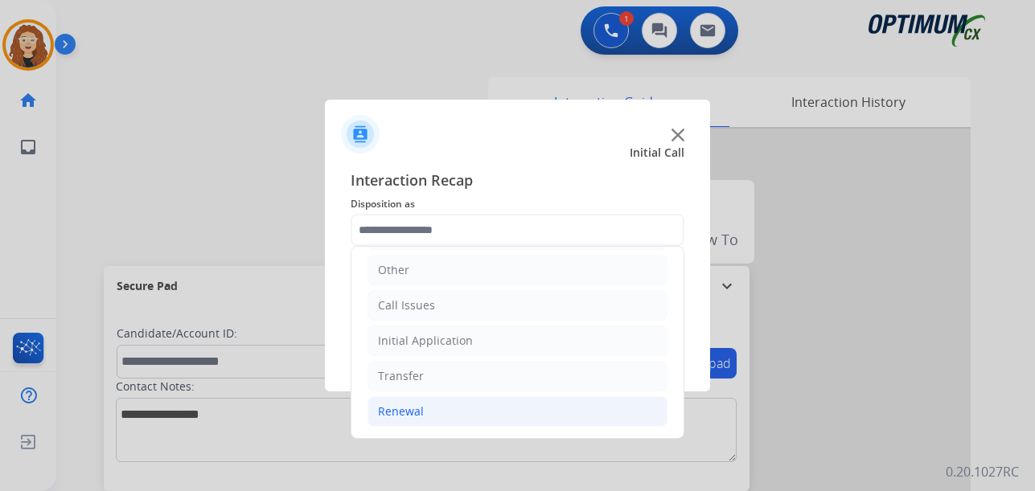
click at [493, 421] on li "Renewal" at bounding box center [518, 412] width 300 height 31
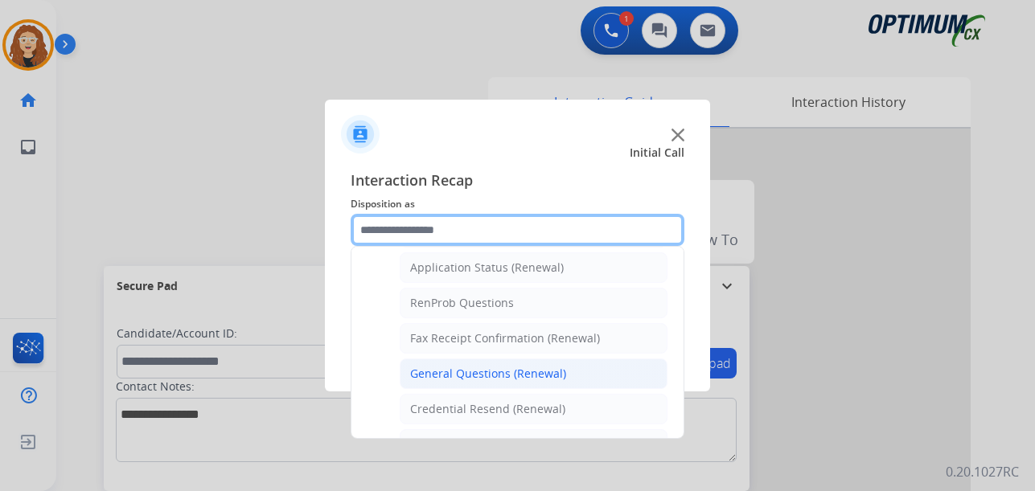
scroll to position [379, 0]
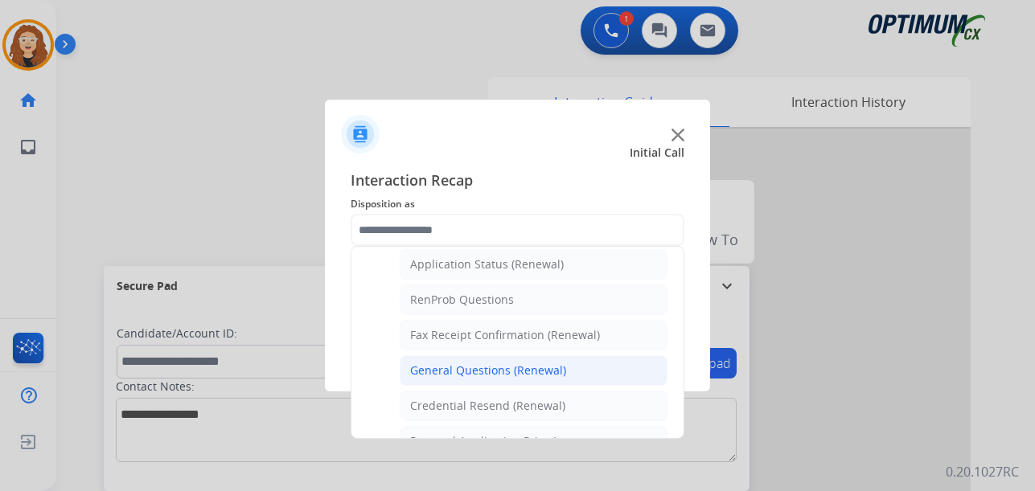
click at [557, 375] on div "General Questions (Renewal)" at bounding box center [488, 371] width 156 height 16
type input "**********"
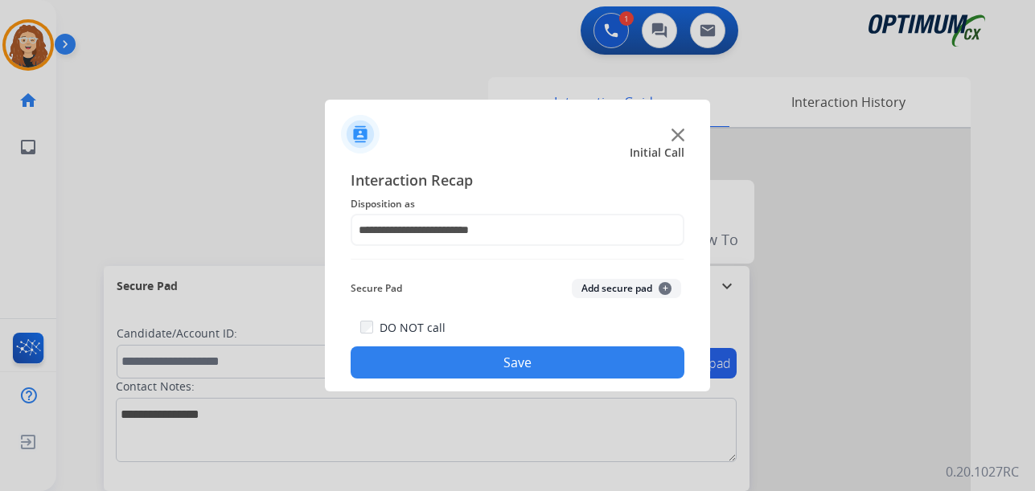
click at [554, 375] on button "Save" at bounding box center [518, 363] width 334 height 32
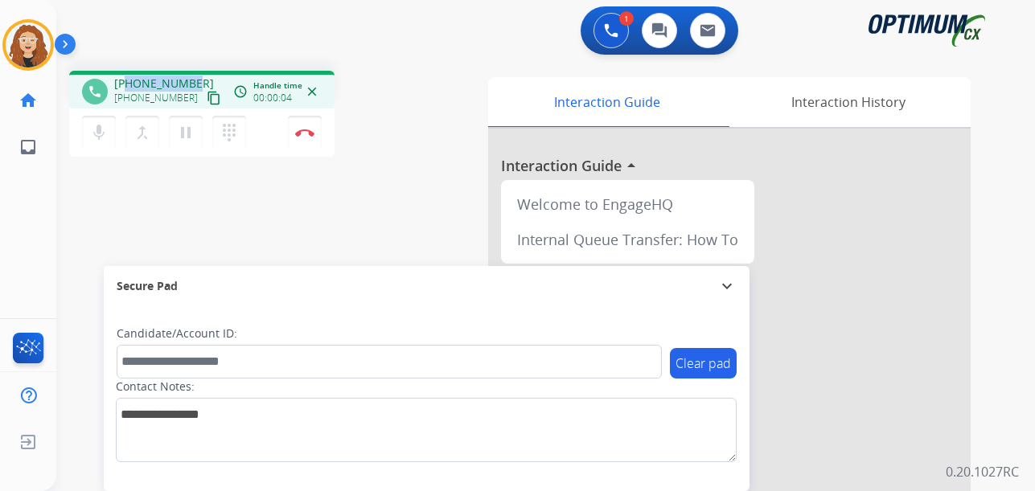
drag, startPoint x: 125, startPoint y: 80, endPoint x: 196, endPoint y: 78, distance: 71.6
click at [196, 78] on div "[PHONE_NUMBER] [PHONE_NUMBER] content_copy" at bounding box center [168, 92] width 109 height 32
copy span "9562535661"
click at [306, 138] on button "Disconnect" at bounding box center [305, 133] width 34 height 34
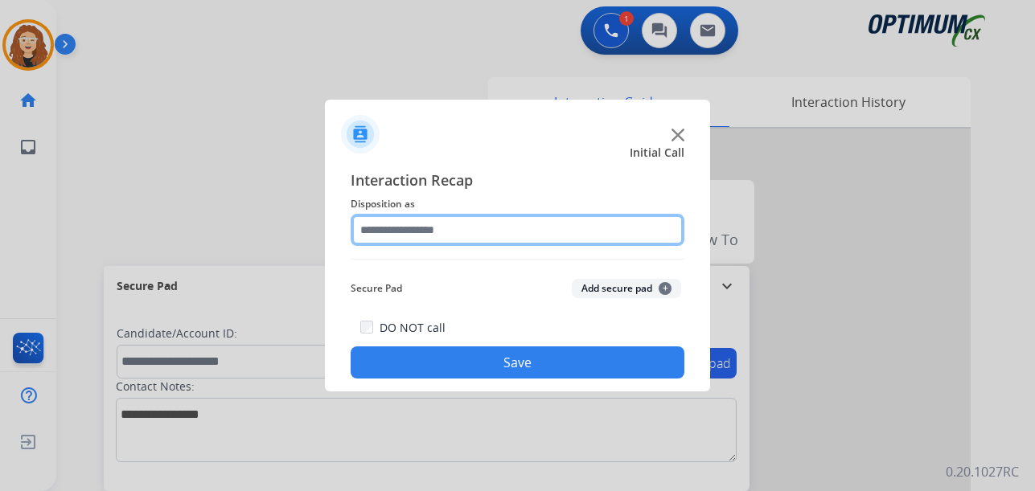
drag, startPoint x: 425, startPoint y: 225, endPoint x: 418, endPoint y: 212, distance: 14.4
click at [424, 223] on input "text" at bounding box center [518, 230] width 334 height 32
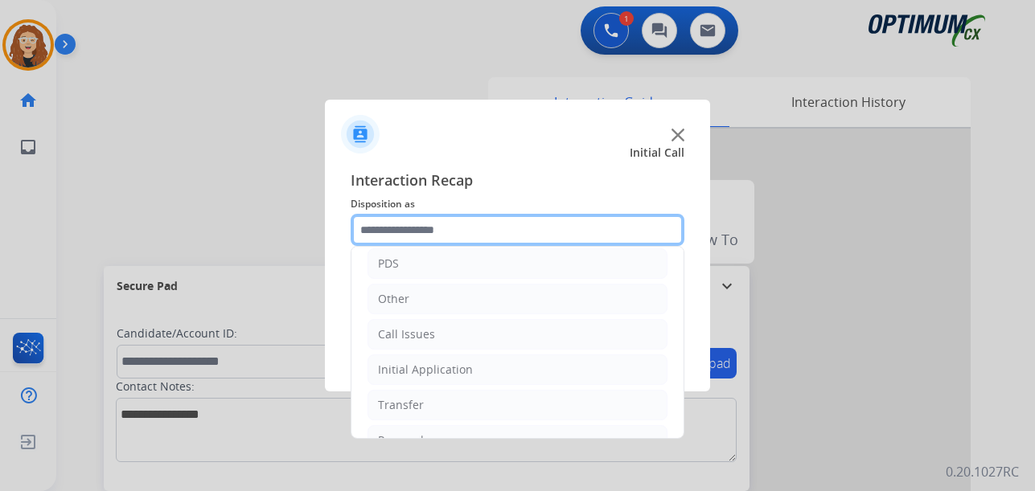
scroll to position [109, 0]
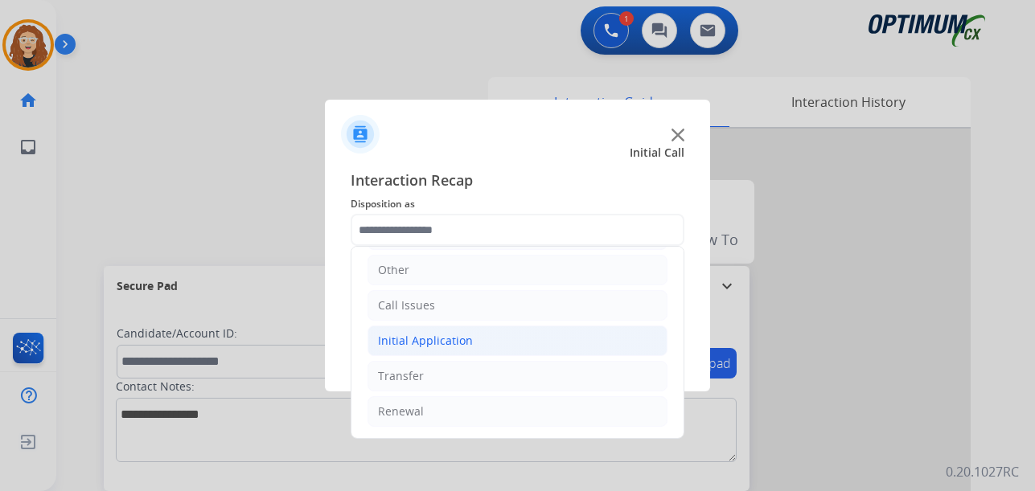
click at [451, 342] on div "Initial Application" at bounding box center [425, 341] width 95 height 16
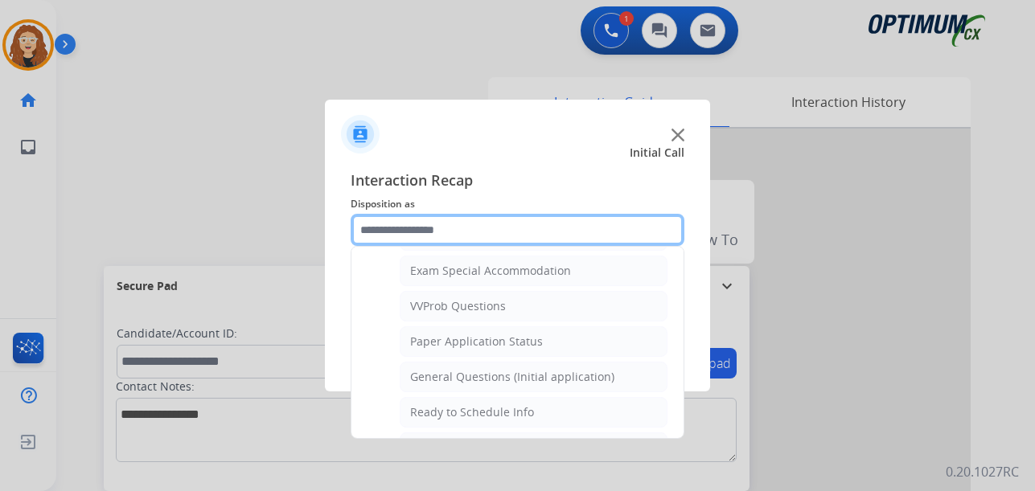
scroll to position [837, 0]
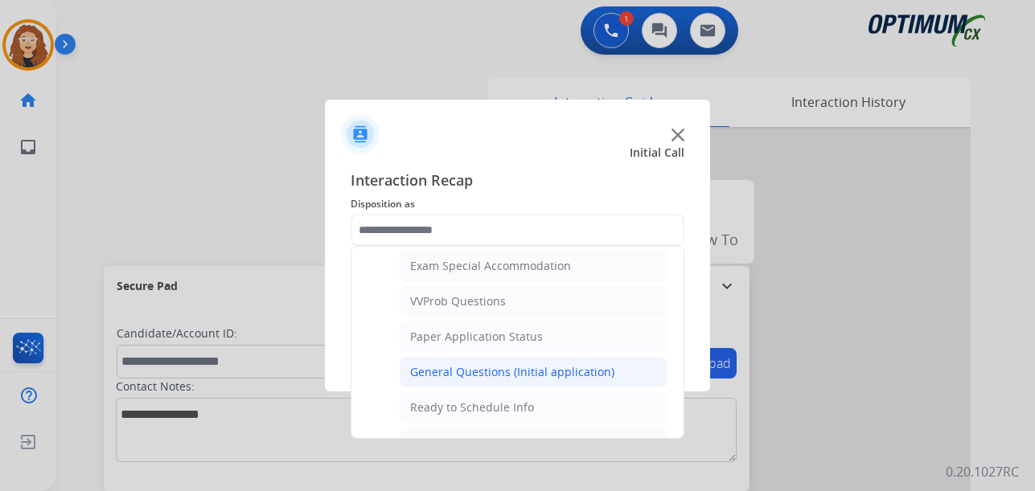
click at [555, 367] on div "General Questions (Initial application)" at bounding box center [512, 372] width 204 height 16
type input "**********"
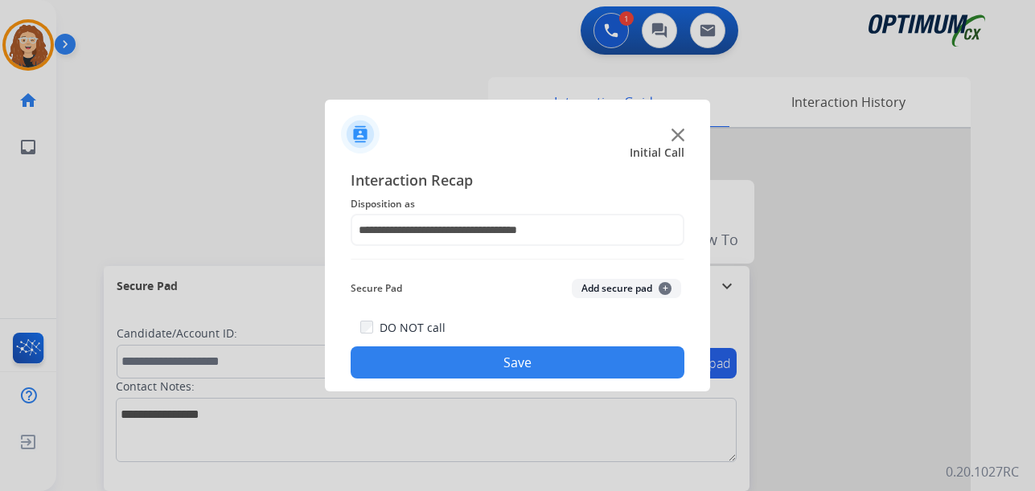
click at [535, 360] on button "Save" at bounding box center [518, 363] width 334 height 32
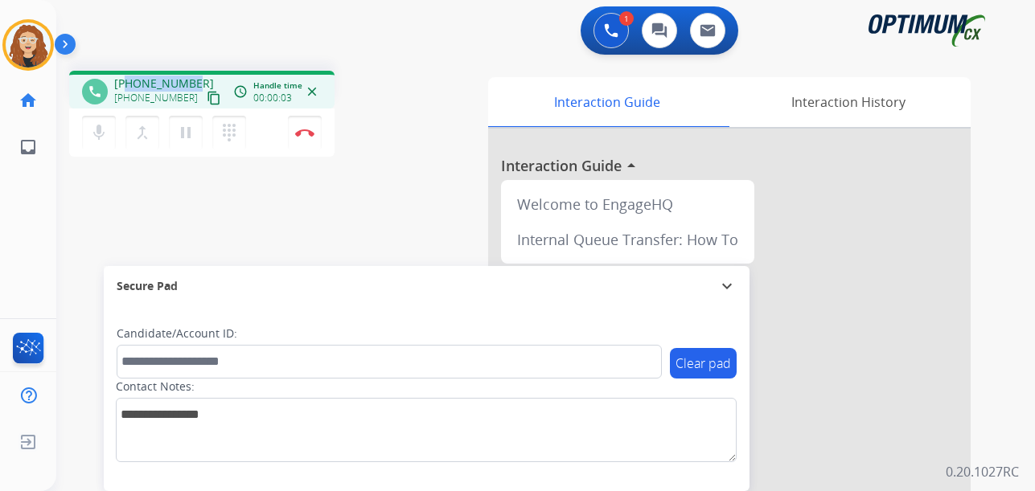
drag, startPoint x: 128, startPoint y: 81, endPoint x: 193, endPoint y: 76, distance: 65.4
click at [195, 77] on div "[PHONE_NUMBER] [PHONE_NUMBER] content_copy" at bounding box center [168, 92] width 109 height 32
copy span "3463169908"
click at [200, 34] on div "1 Voice Interactions 0 Chat Interactions 0 Email Interactions" at bounding box center [536, 31] width 921 height 51
drag, startPoint x: 129, startPoint y: 83, endPoint x: 194, endPoint y: 81, distance: 65.2
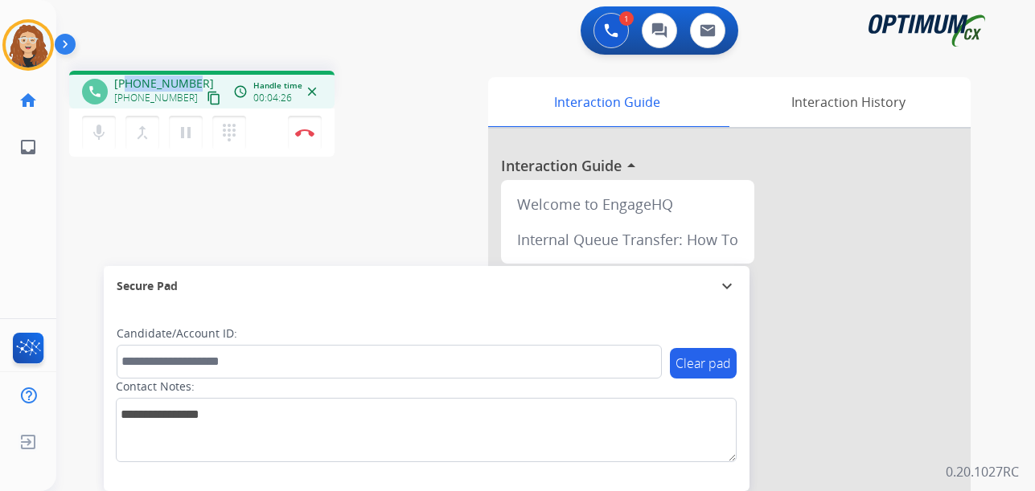
click at [194, 81] on div "[PHONE_NUMBER] [PHONE_NUMBER] content_copy" at bounding box center [168, 92] width 109 height 32
copy span "3463169908"
click at [309, 135] on img at bounding box center [304, 133] width 19 height 8
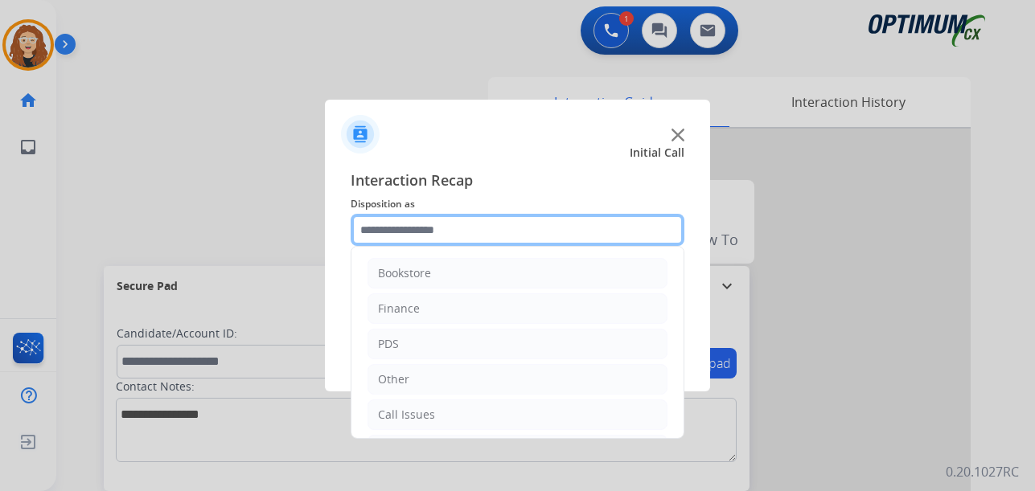
click at [449, 232] on input "text" at bounding box center [518, 230] width 334 height 32
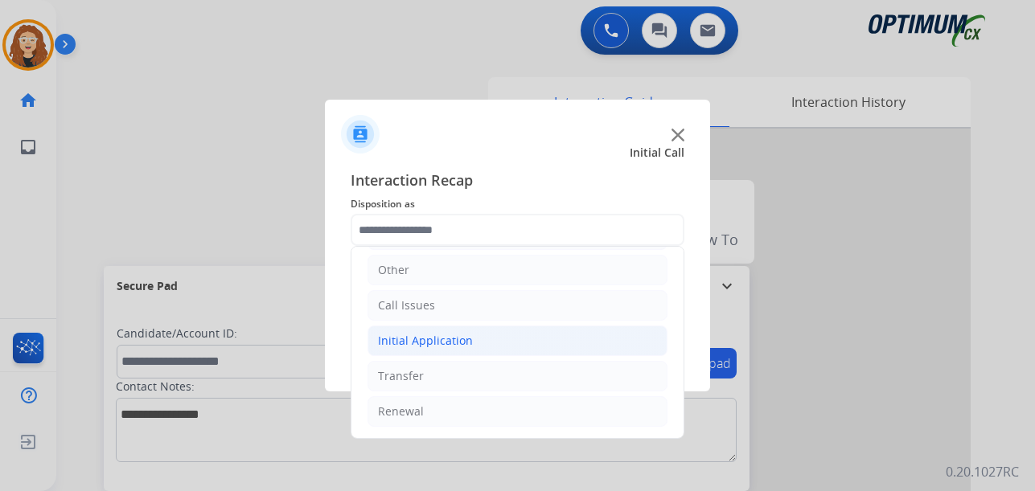
click at [473, 343] on li "Initial Application" at bounding box center [518, 341] width 300 height 31
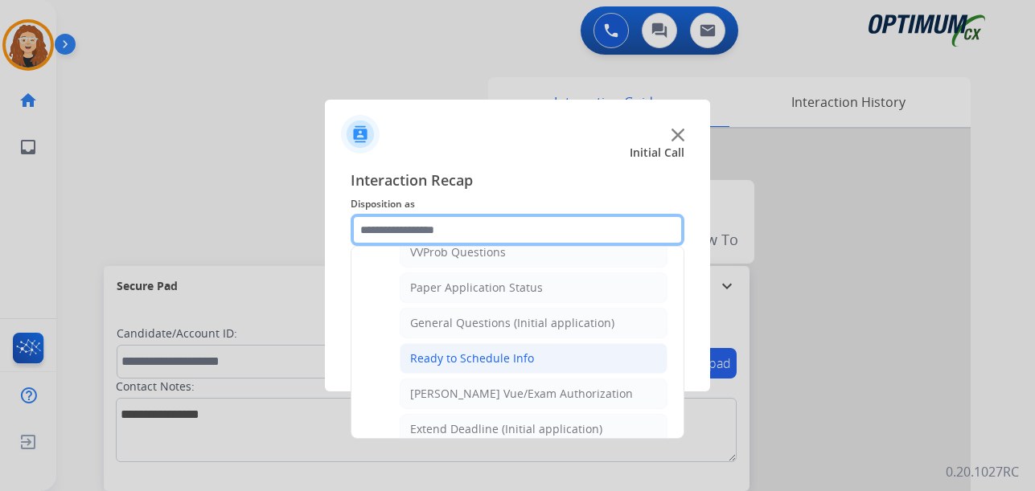
scroll to position [887, 0]
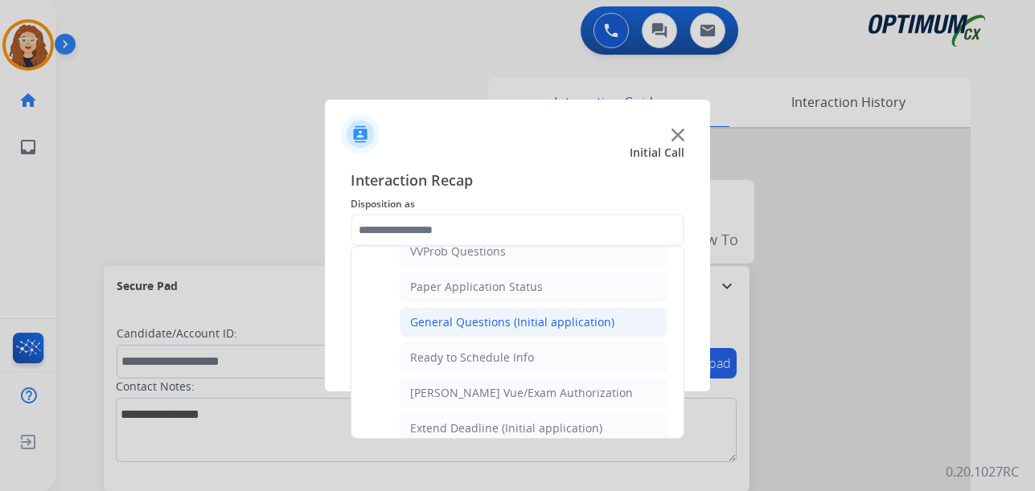
click at [565, 320] on div "General Questions (Initial application)" at bounding box center [512, 322] width 204 height 16
type input "**********"
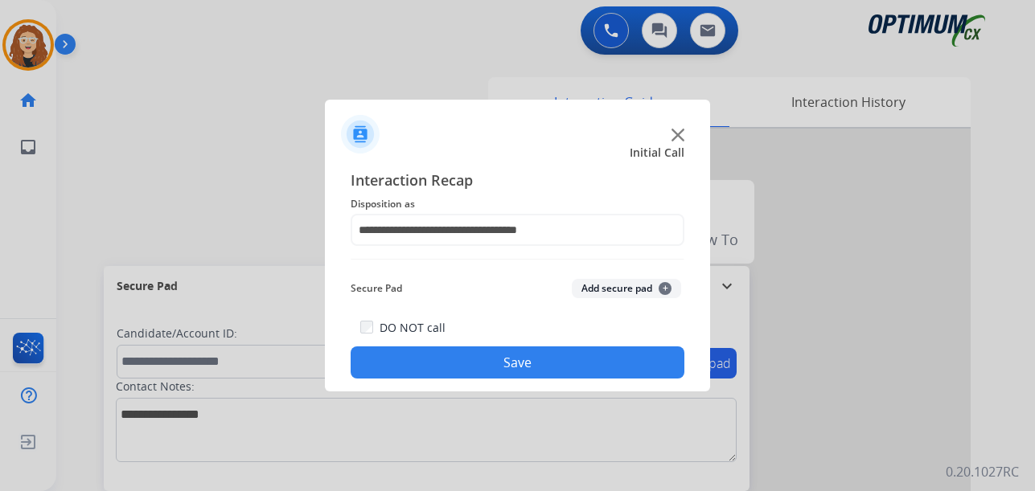
click at [536, 366] on button "Save" at bounding box center [518, 363] width 334 height 32
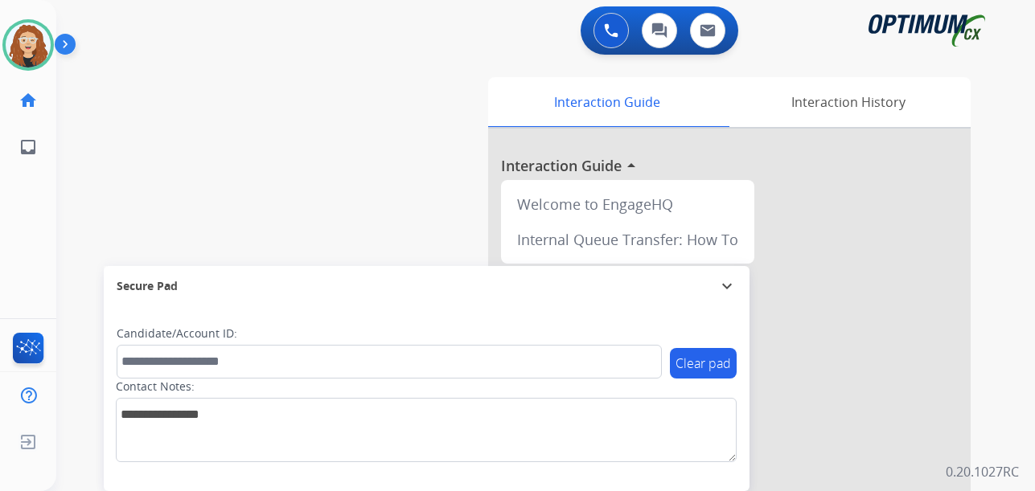
drag, startPoint x: 327, startPoint y: 154, endPoint x: 290, endPoint y: 151, distance: 37.1
click at [310, 154] on div "swap_horiz Break voice bridge close_fullscreen Connect 3-Way Call merge_type Se…" at bounding box center [526, 393] width 940 height 671
